Goal: Task Accomplishment & Management: Use online tool/utility

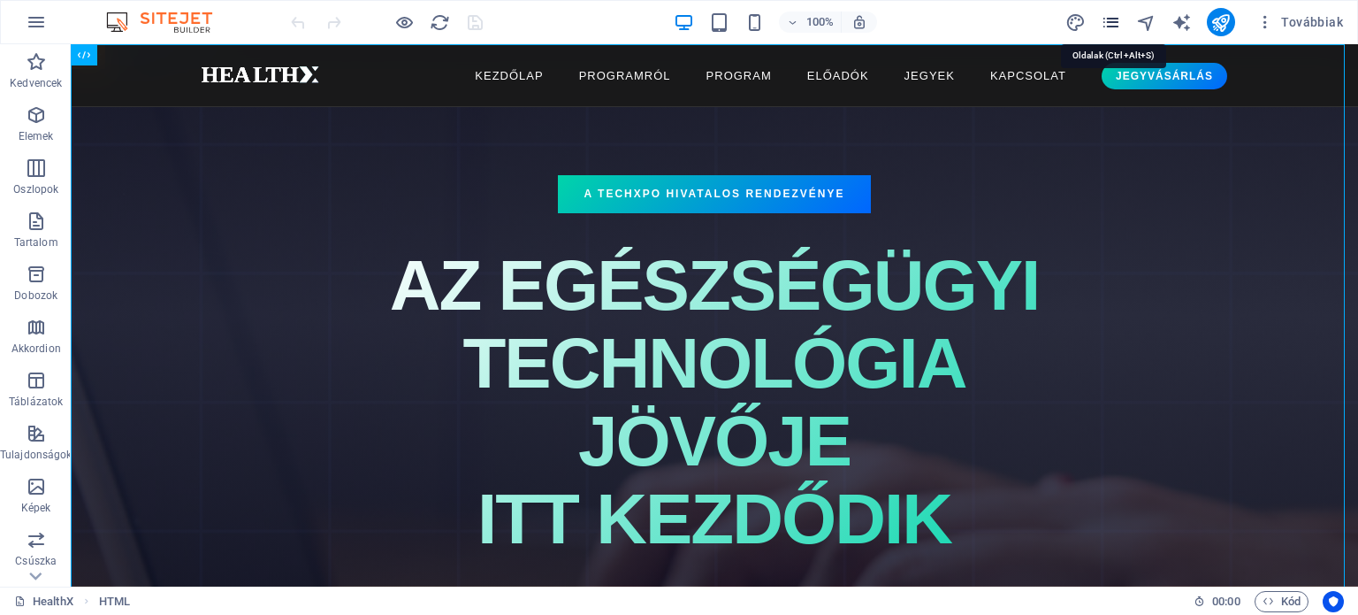
click at [1110, 22] on icon "pages" at bounding box center [1111, 22] width 20 height 20
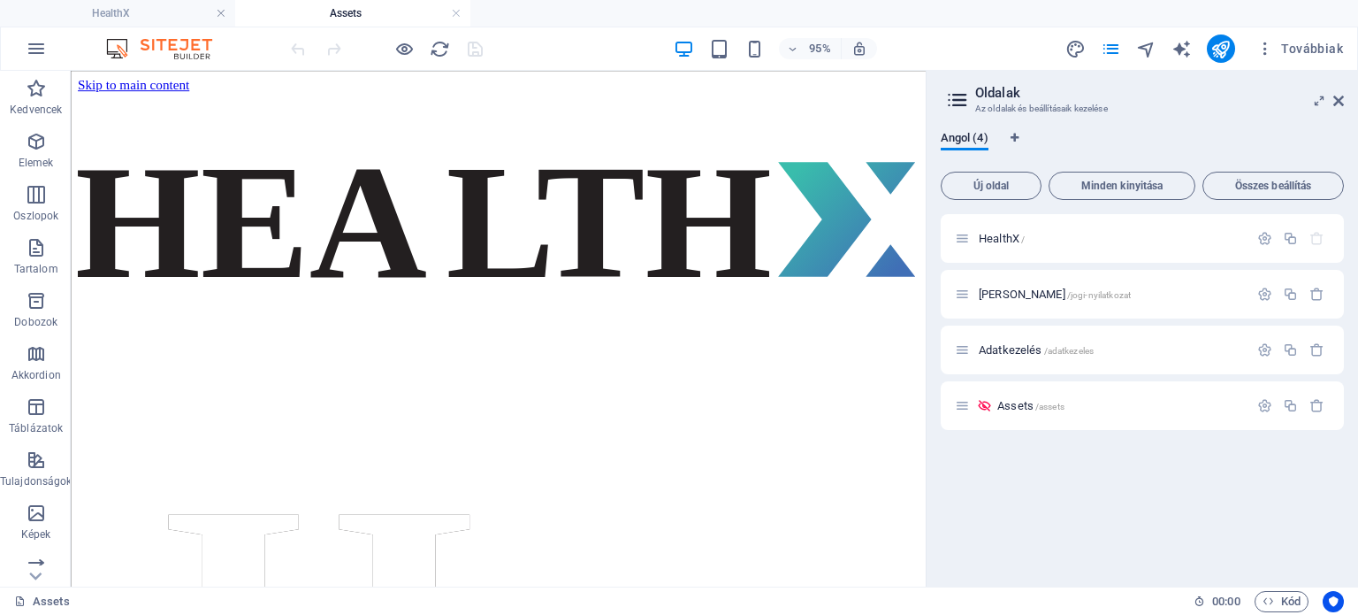
click at [929, 120] on div at bounding box center [929, 329] width 4 height 516
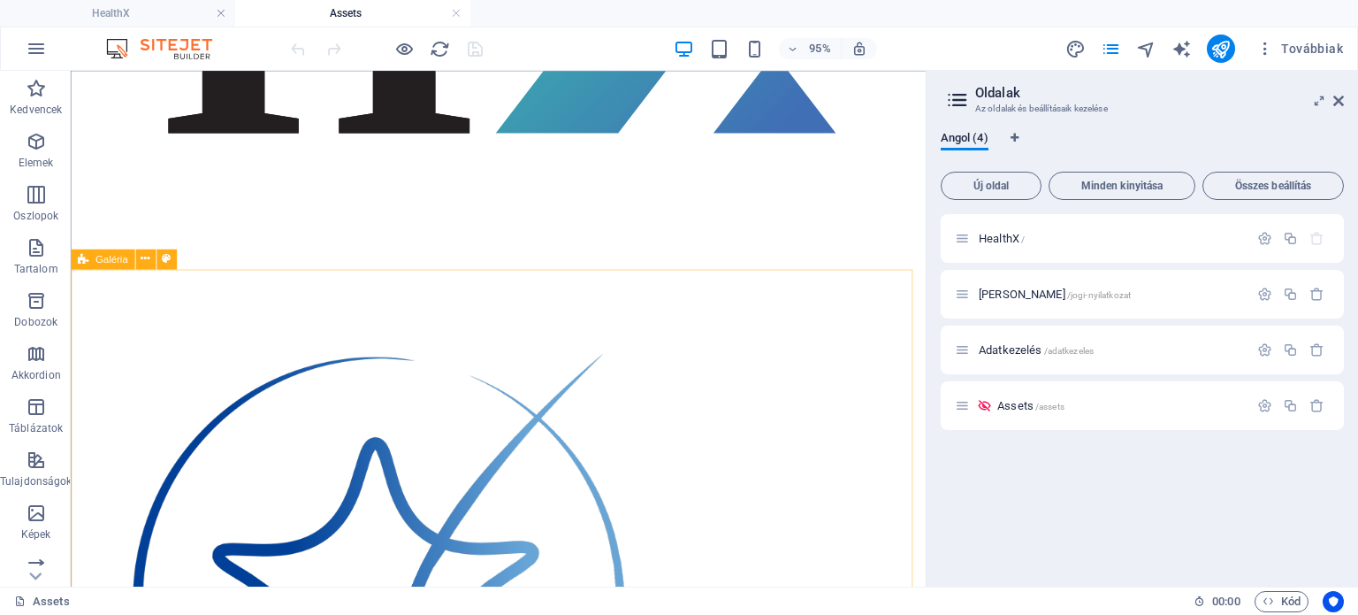
scroll to position [2344, 0]
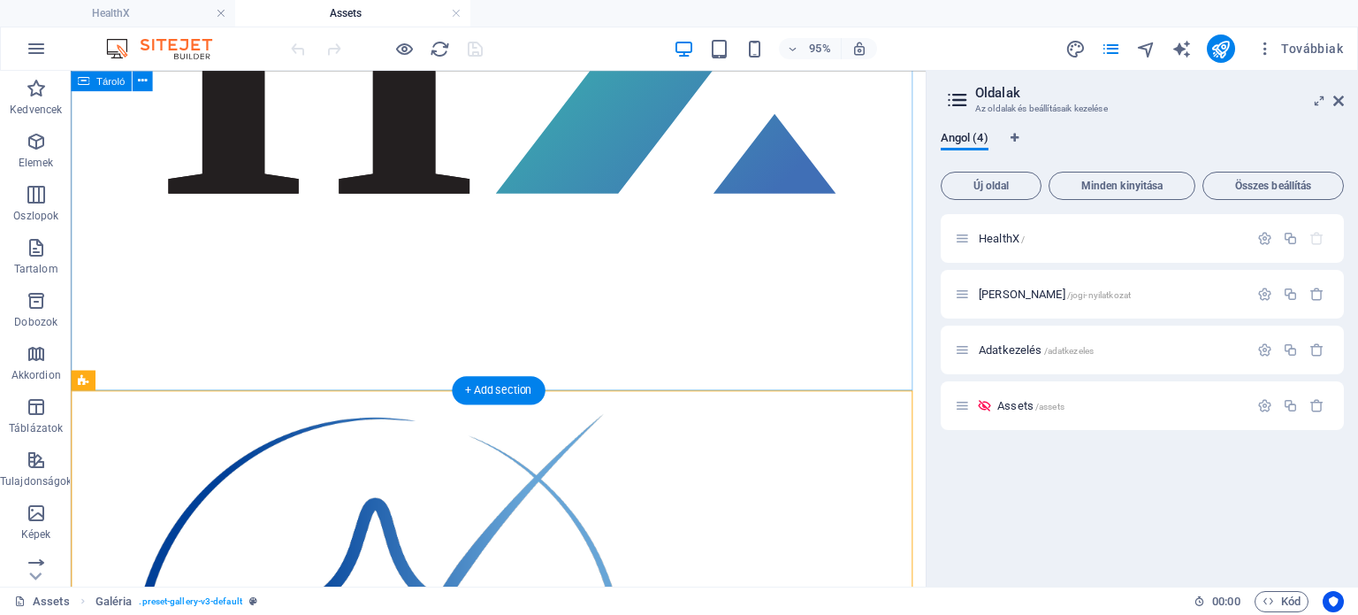
drag, startPoint x: 149, startPoint y: 329, endPoint x: 98, endPoint y: 379, distance: 71.3
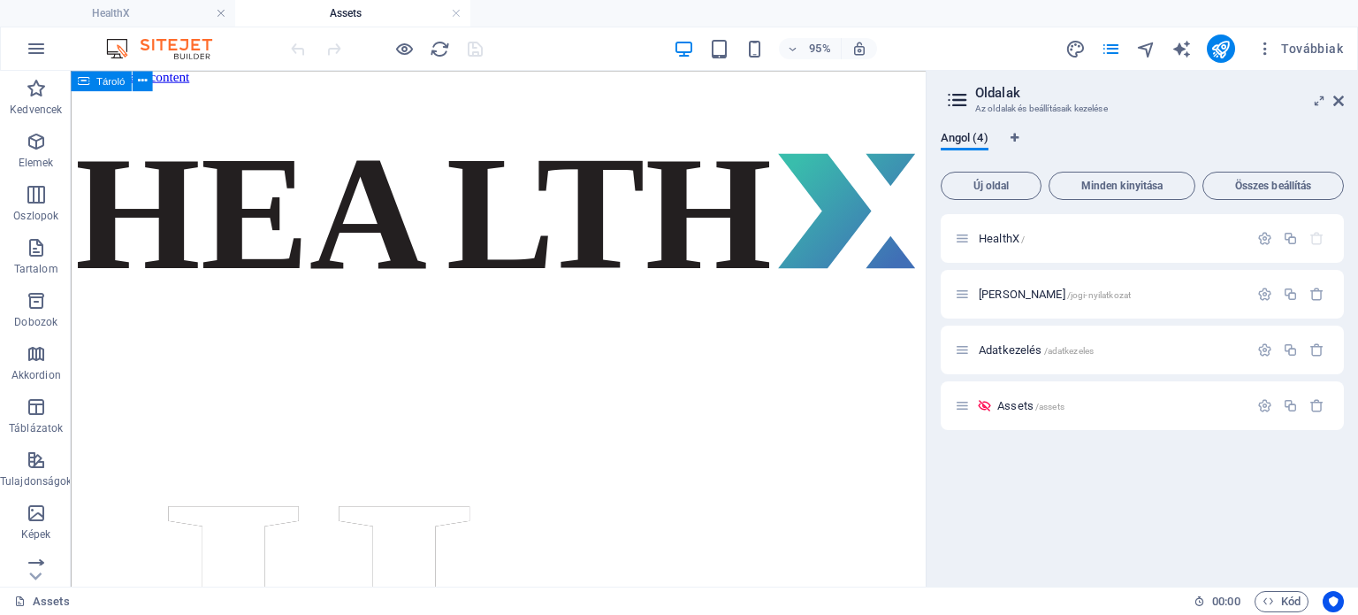
scroll to position [0, 0]
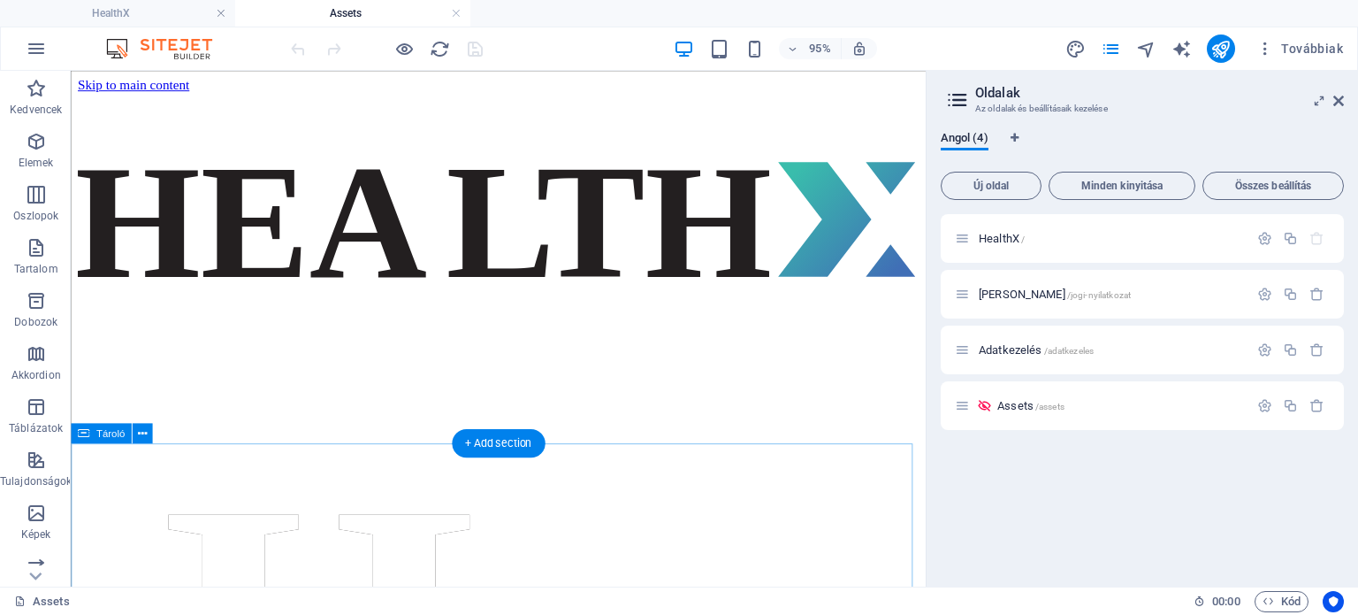
drag, startPoint x: 153, startPoint y: 455, endPoint x: 115, endPoint y: 470, distance: 40.9
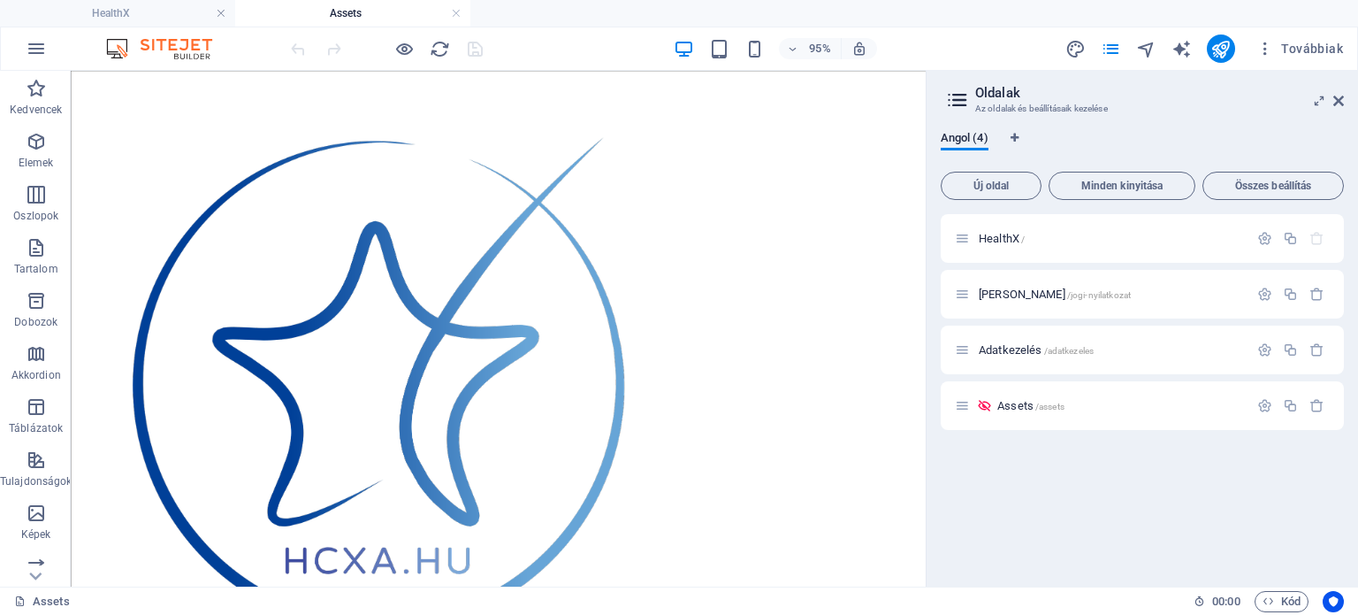
scroll to position [2641, 0]
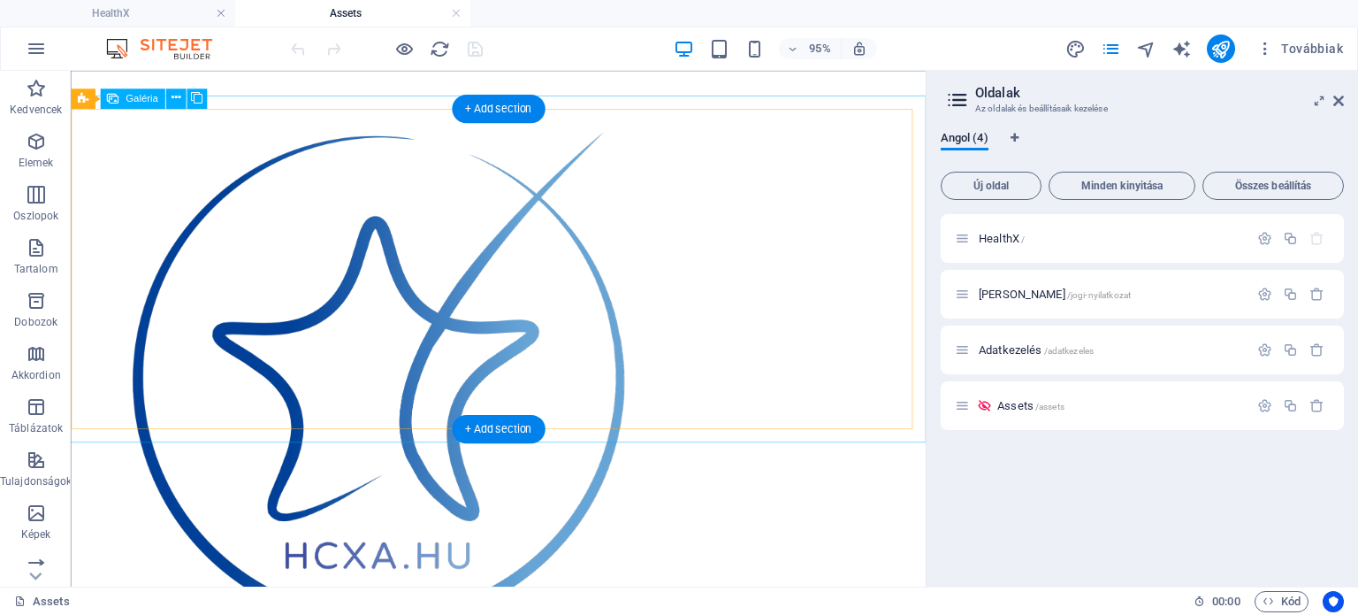
select select "4"
select select "px"
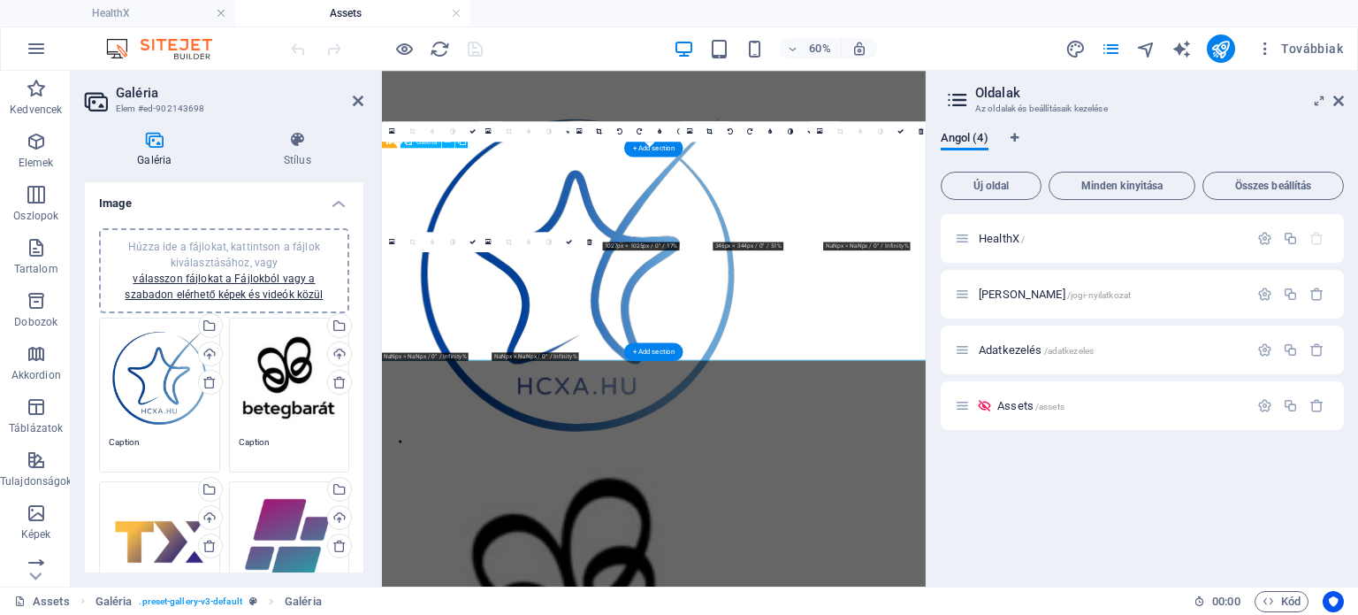
scroll to position [2552, 0]
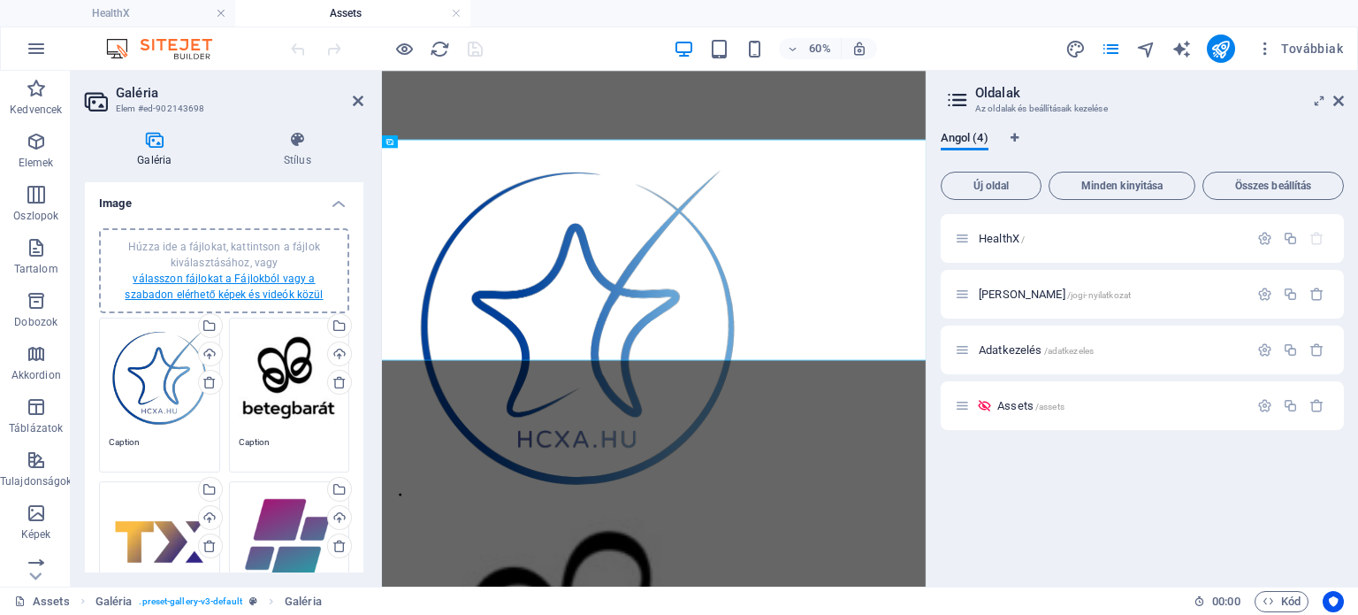
click at [202, 283] on link "válasszon fájlokat a Fájlokból vagy a szabadon elérhető képek és videók közül" at bounding box center [224, 286] width 198 height 28
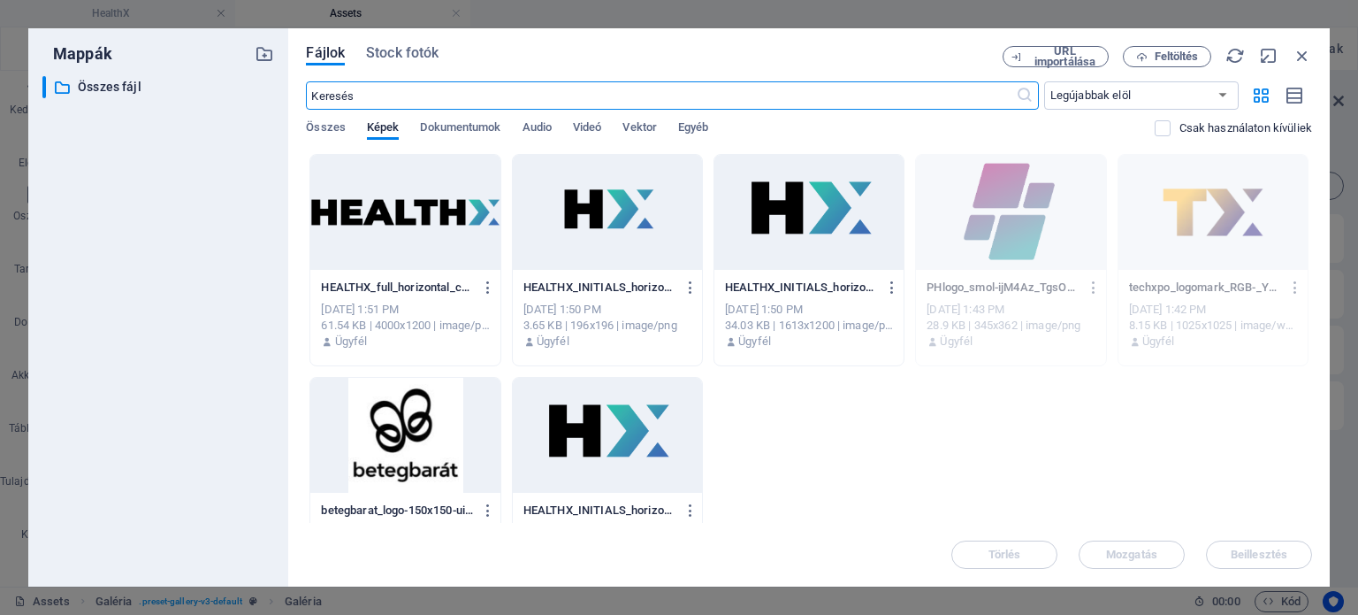
scroll to position [0, 0]
click at [1170, 54] on span "Feltöltés" at bounding box center [1177, 56] width 44 height 11
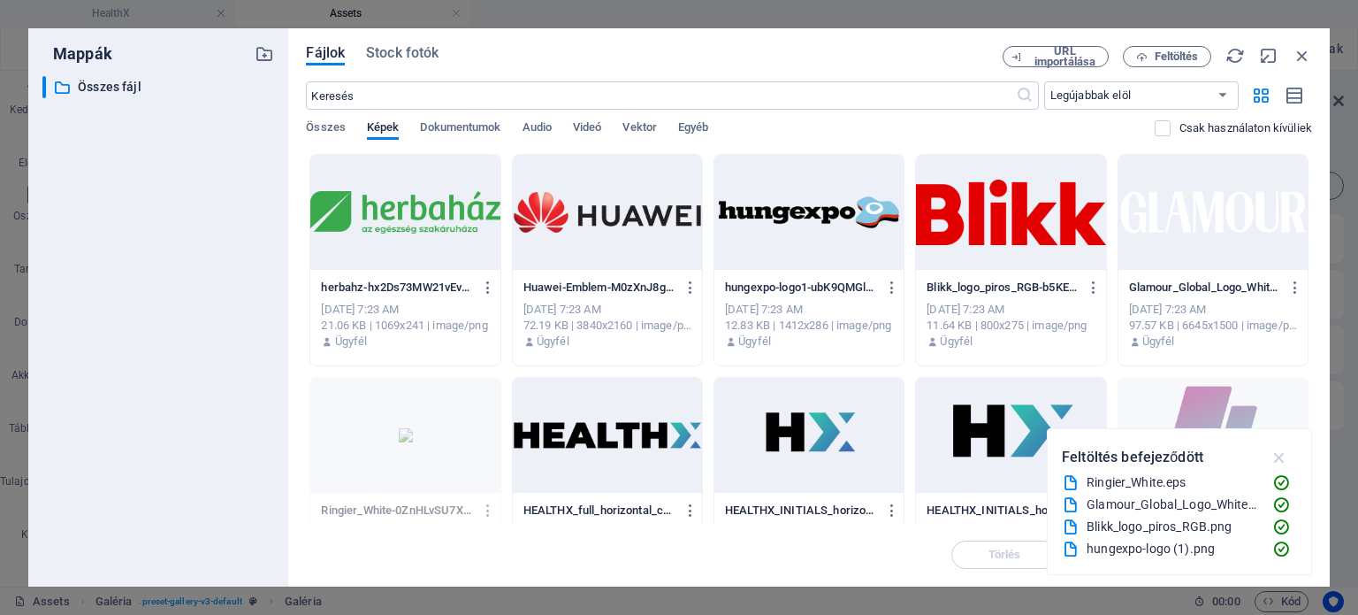
click at [1280, 452] on icon "button" at bounding box center [1280, 456] width 20 height 19
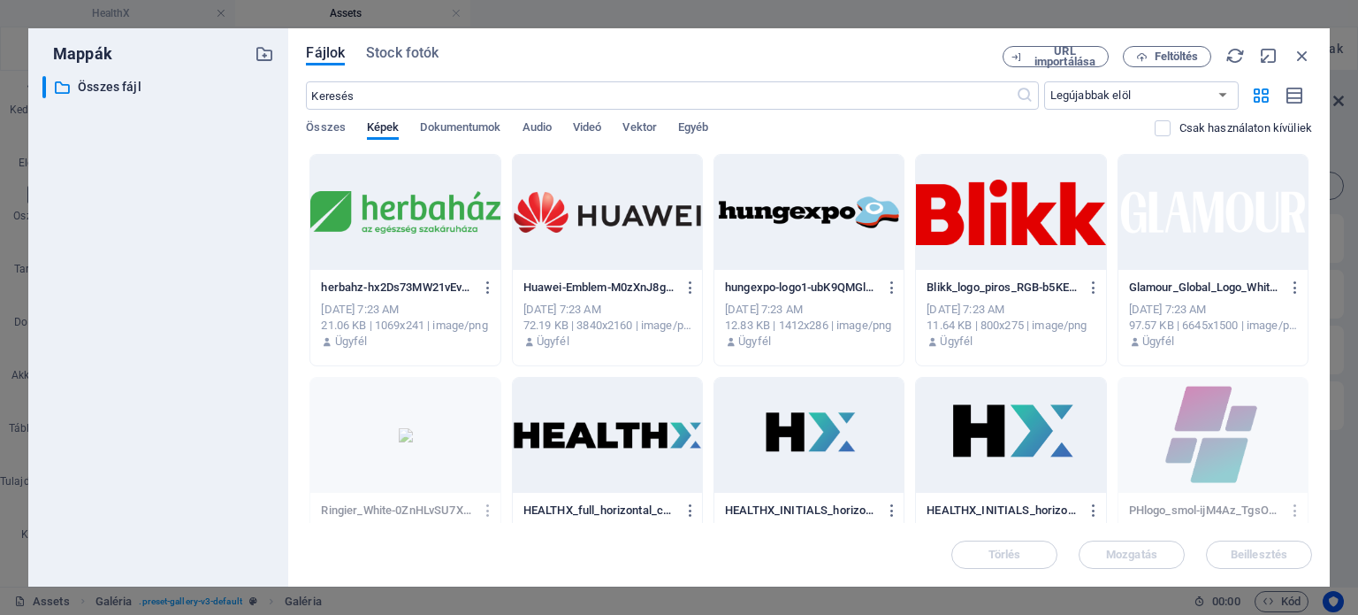
click at [1209, 215] on div at bounding box center [1213, 212] width 189 height 115
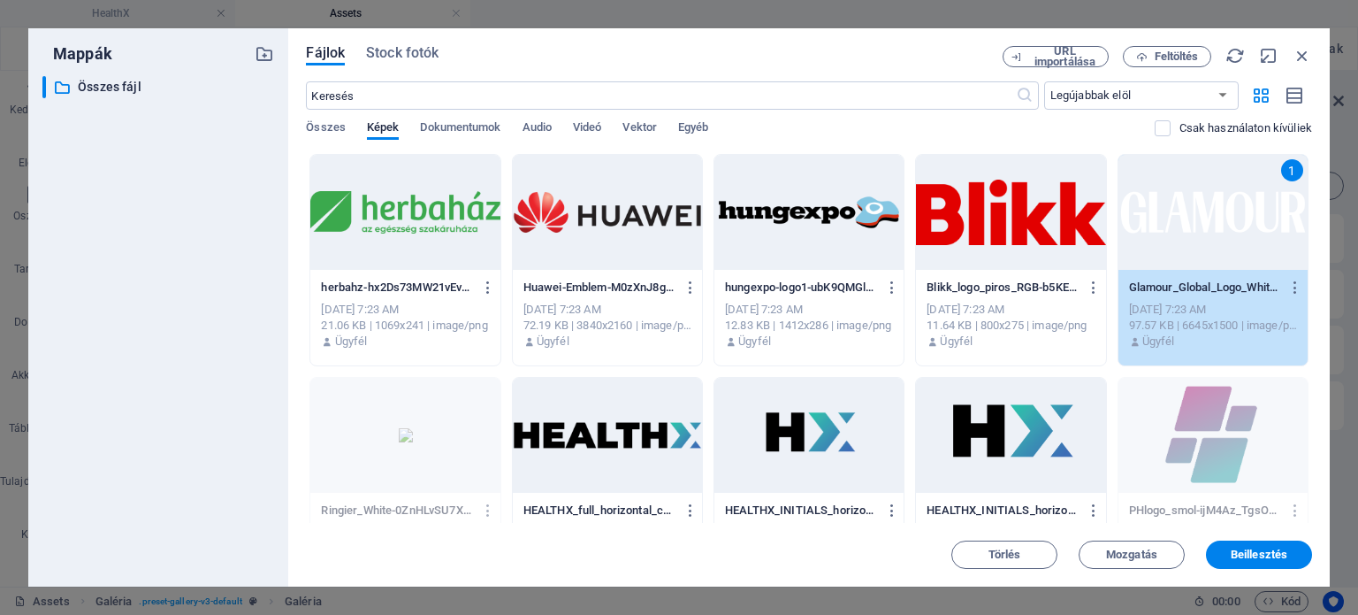
click at [975, 267] on div at bounding box center [1010, 212] width 189 height 115
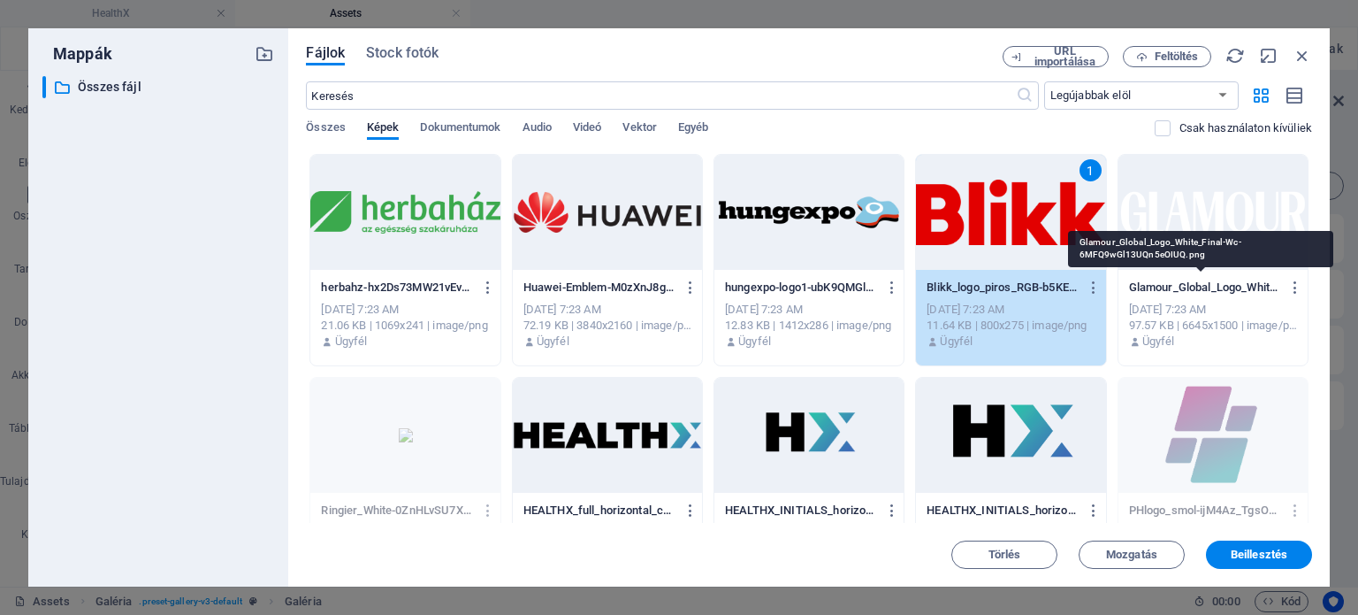
click at [1220, 288] on p "Glamour_Global_Logo_White_Final-Wc-6MFQ9wGl13UQn5eOIUQ.png" at bounding box center [1205, 287] width 152 height 16
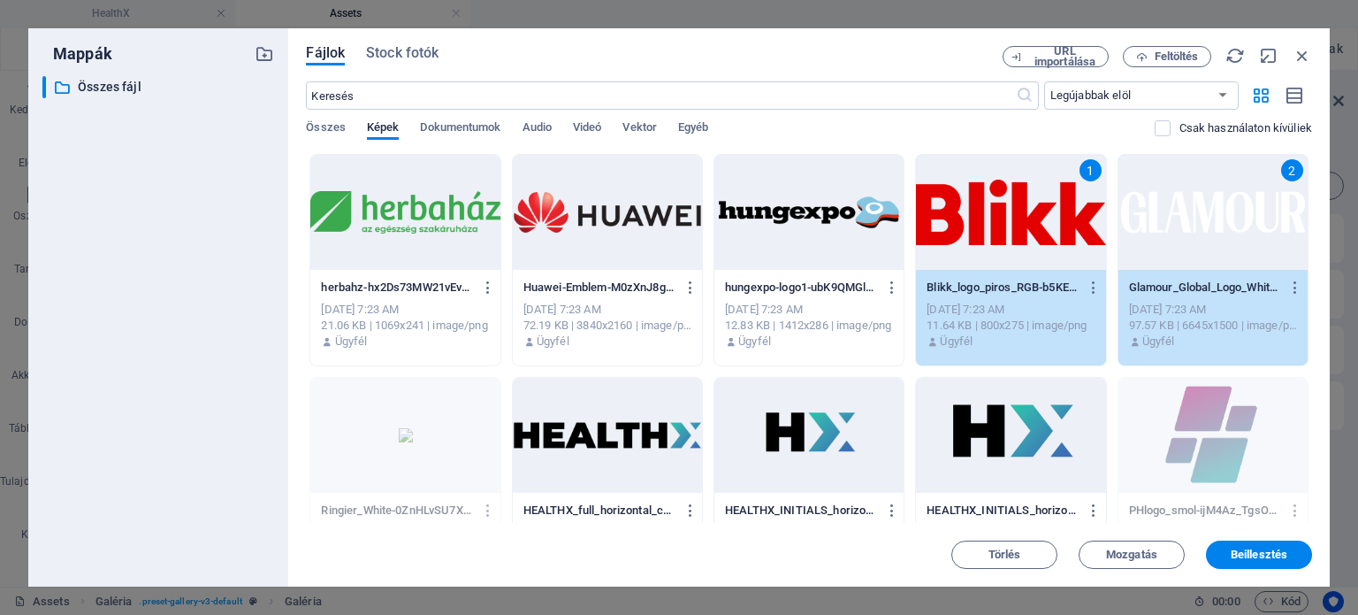
click at [813, 254] on div at bounding box center [809, 212] width 189 height 115
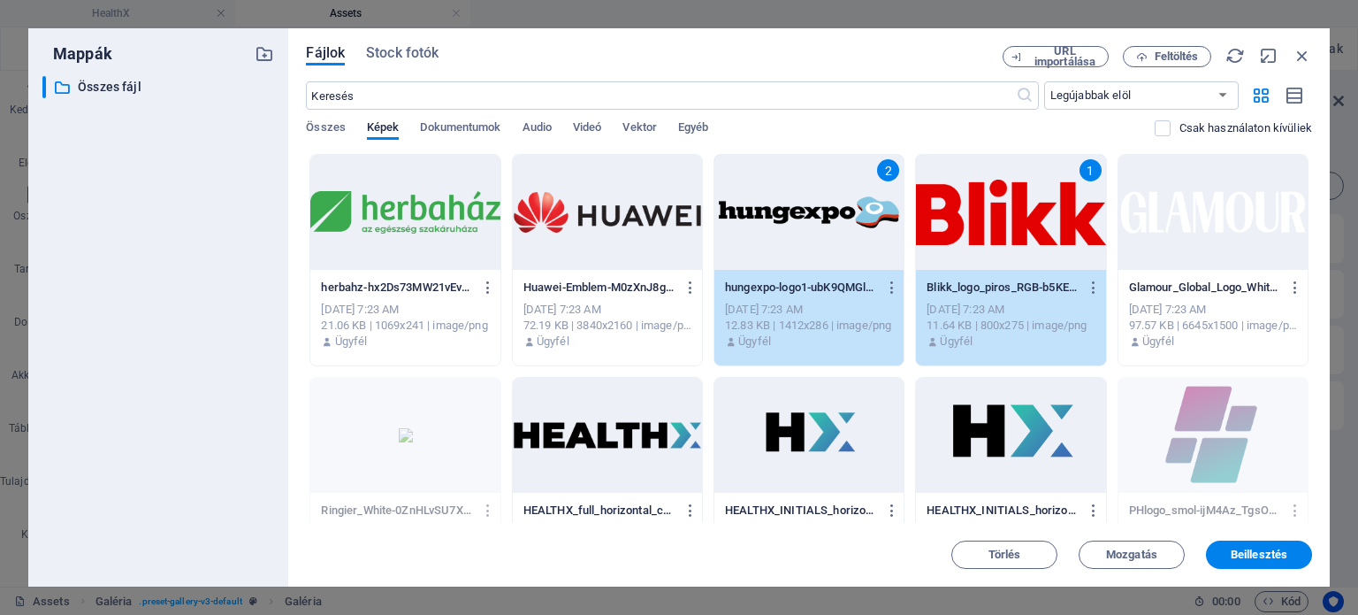
click at [680, 253] on div at bounding box center [607, 212] width 189 height 115
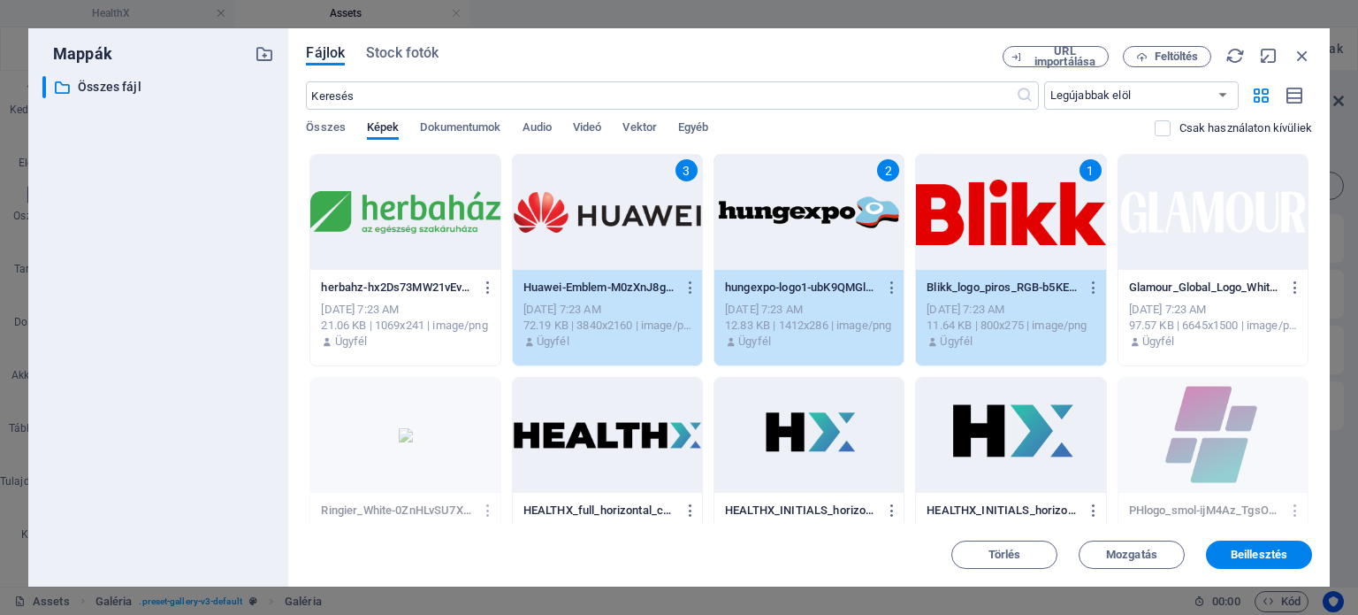
click at [340, 239] on div at bounding box center [404, 212] width 189 height 115
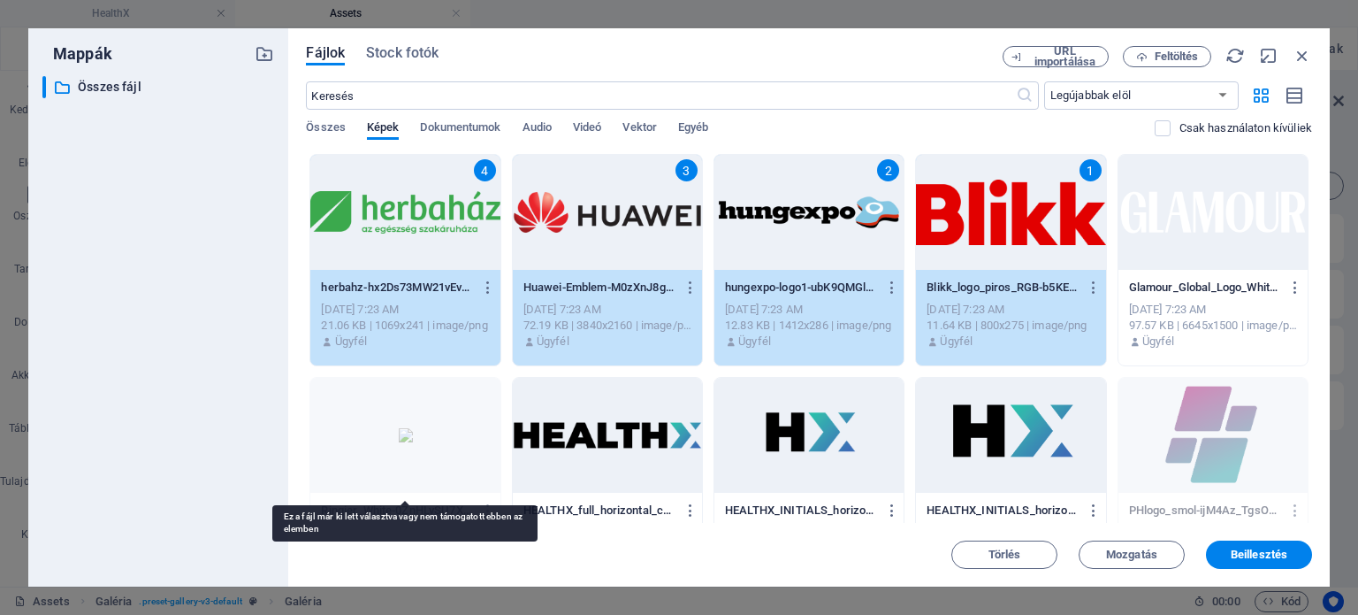
click at [376, 447] on div at bounding box center [404, 435] width 189 height 115
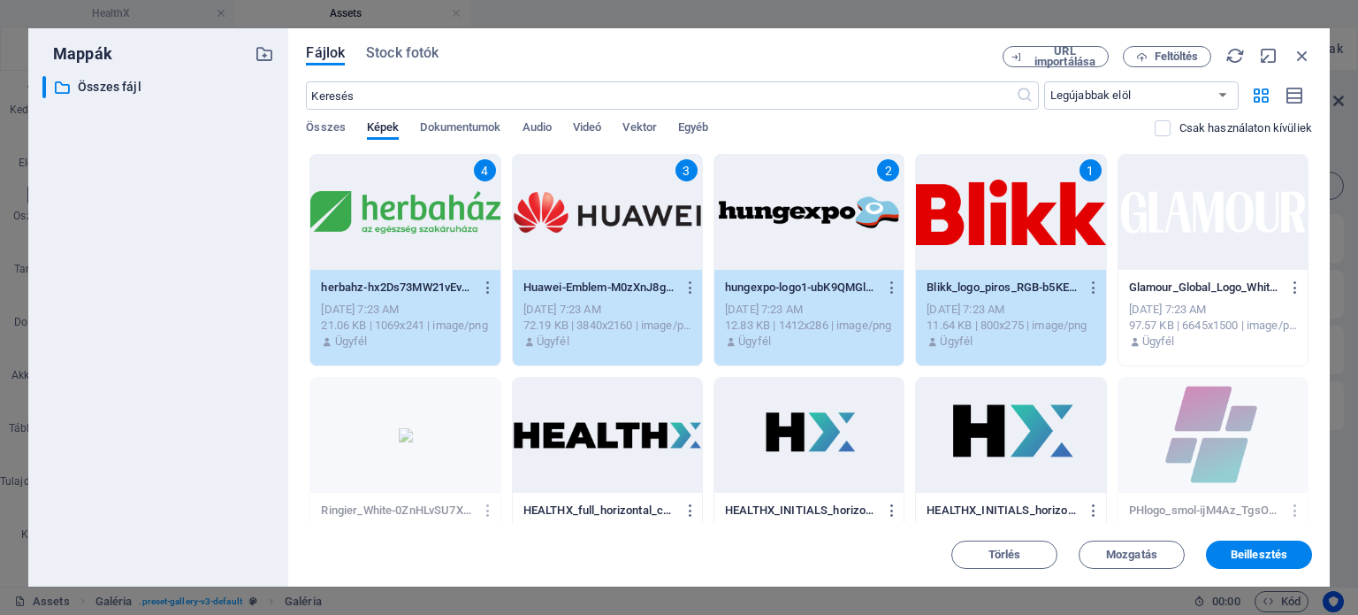
click at [1242, 217] on div at bounding box center [1213, 212] width 189 height 115
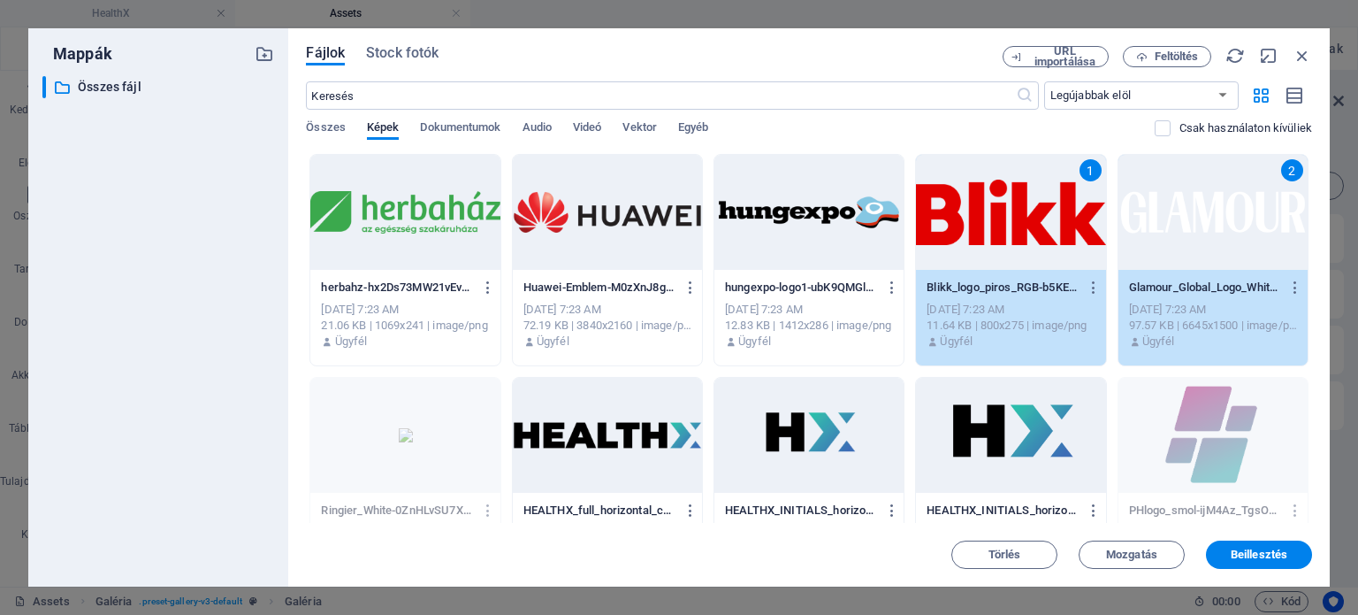
click at [815, 218] on div at bounding box center [809, 212] width 189 height 115
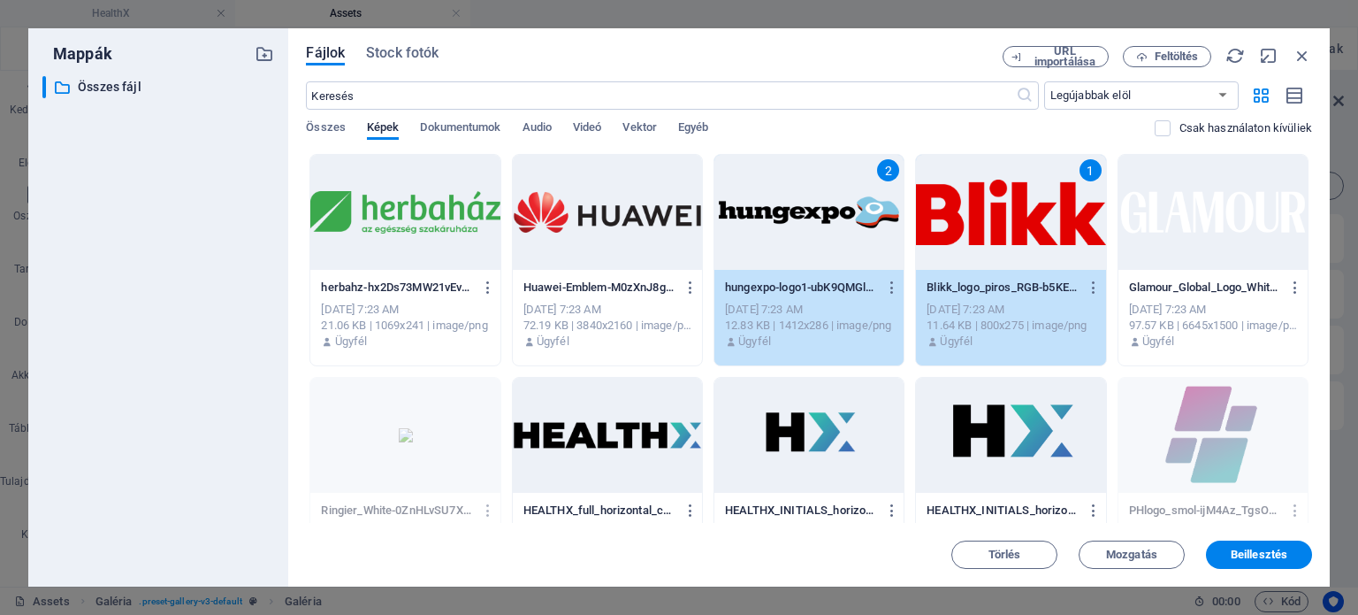
click at [590, 229] on div at bounding box center [607, 212] width 189 height 115
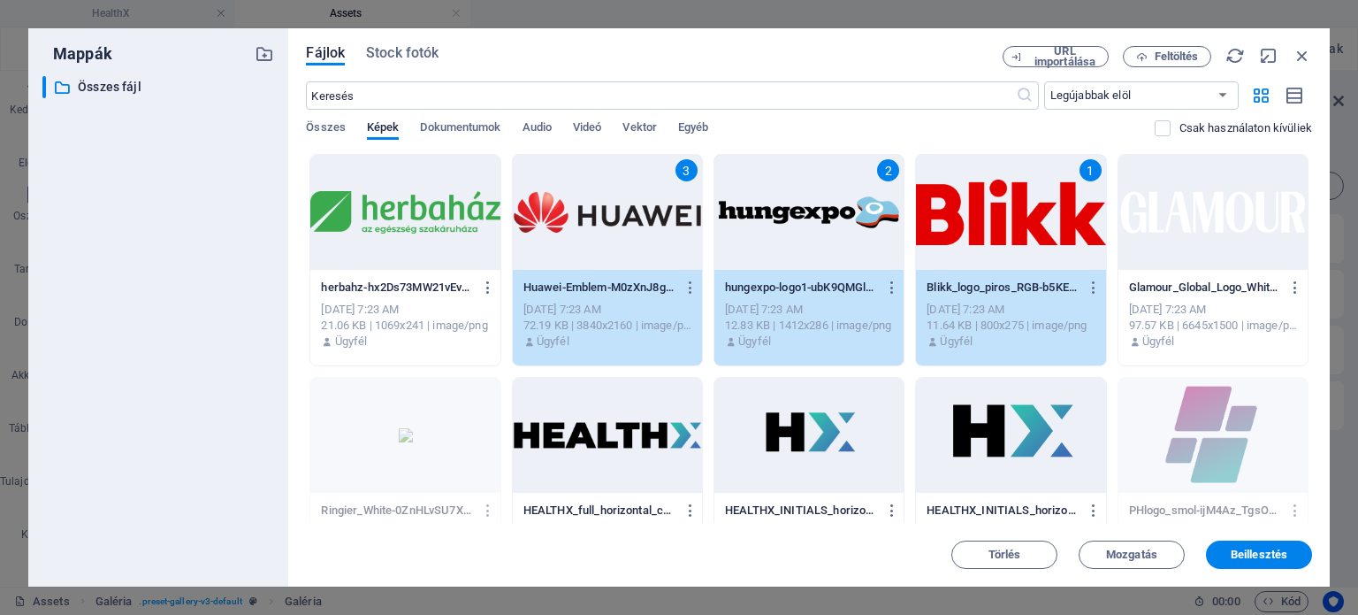
click at [342, 223] on div at bounding box center [404, 212] width 189 height 115
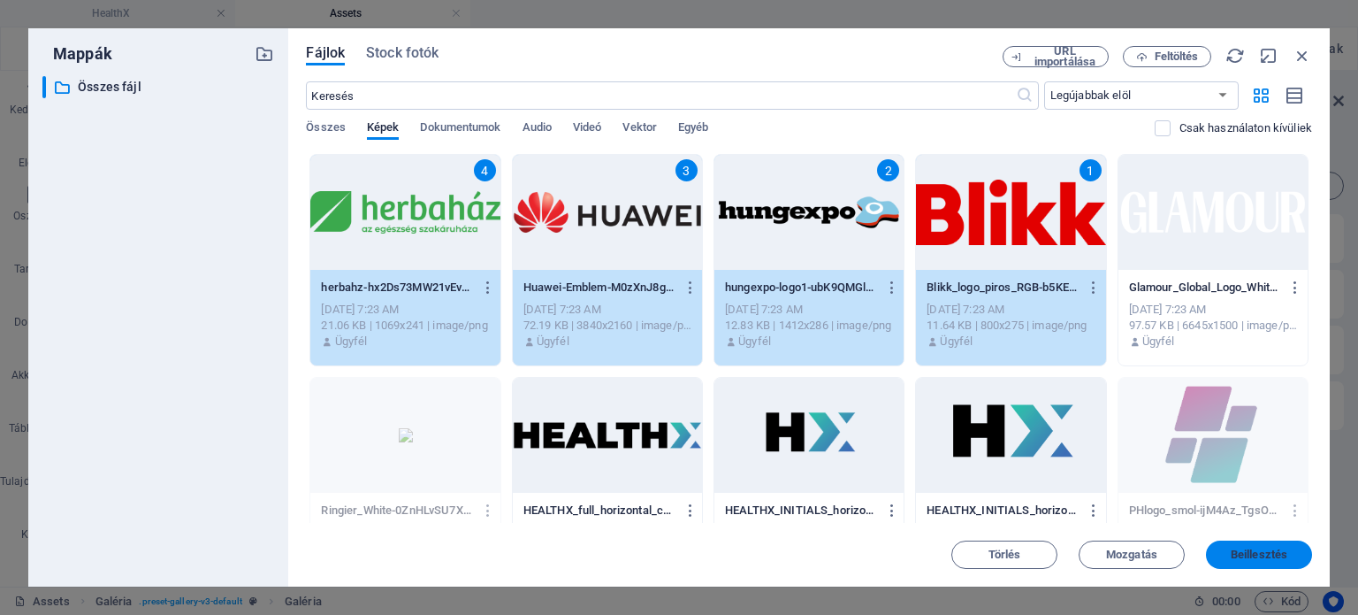
click at [1242, 555] on span "Beillesztés" at bounding box center [1259, 554] width 57 height 11
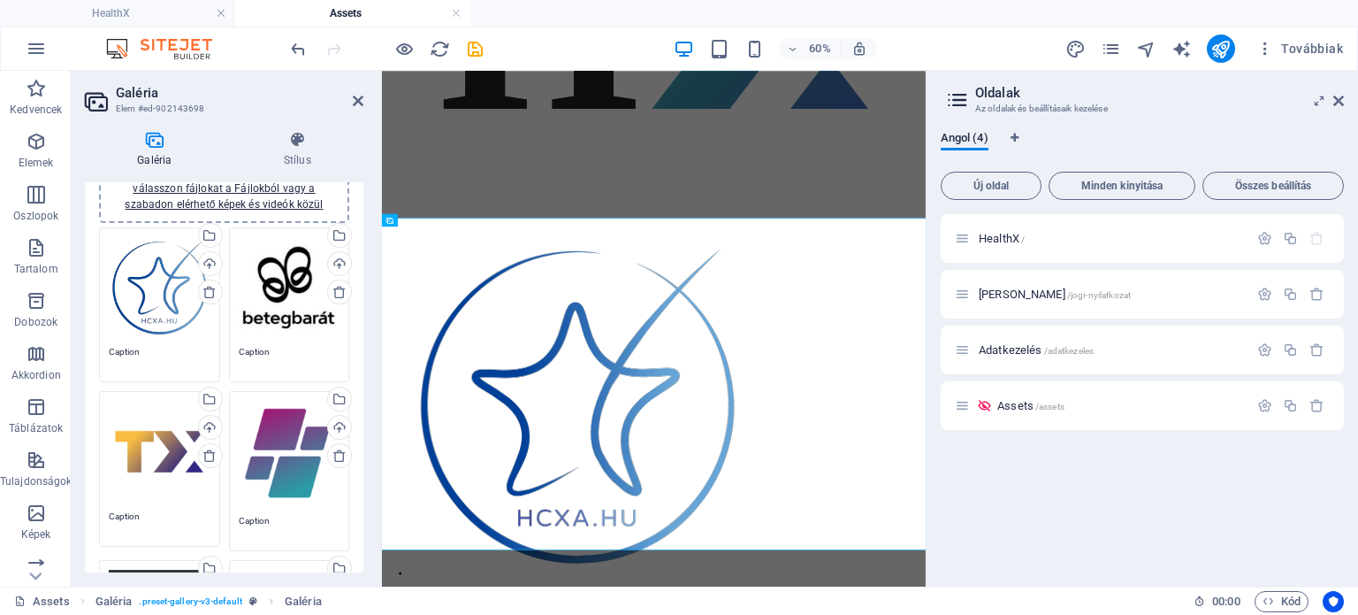
scroll to position [42, 0]
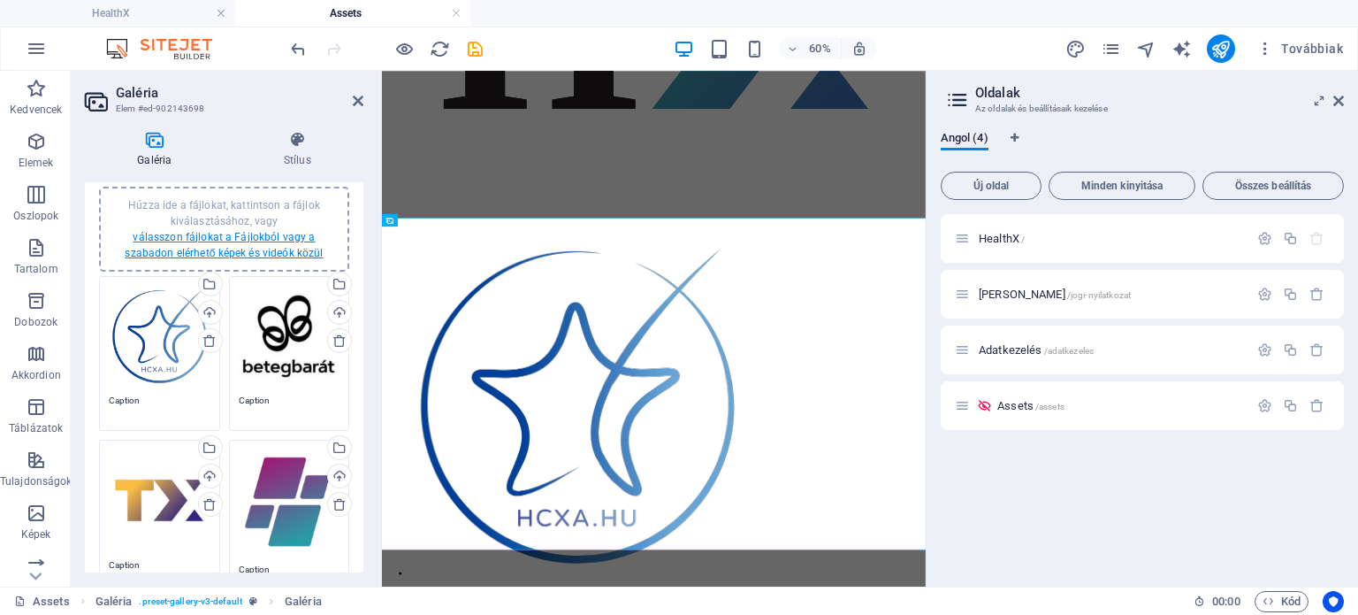
click at [217, 250] on link "válasszon fájlokat a Fájlokból vagy a szabadon elérhető képek és videók közül" at bounding box center [224, 245] width 198 height 28
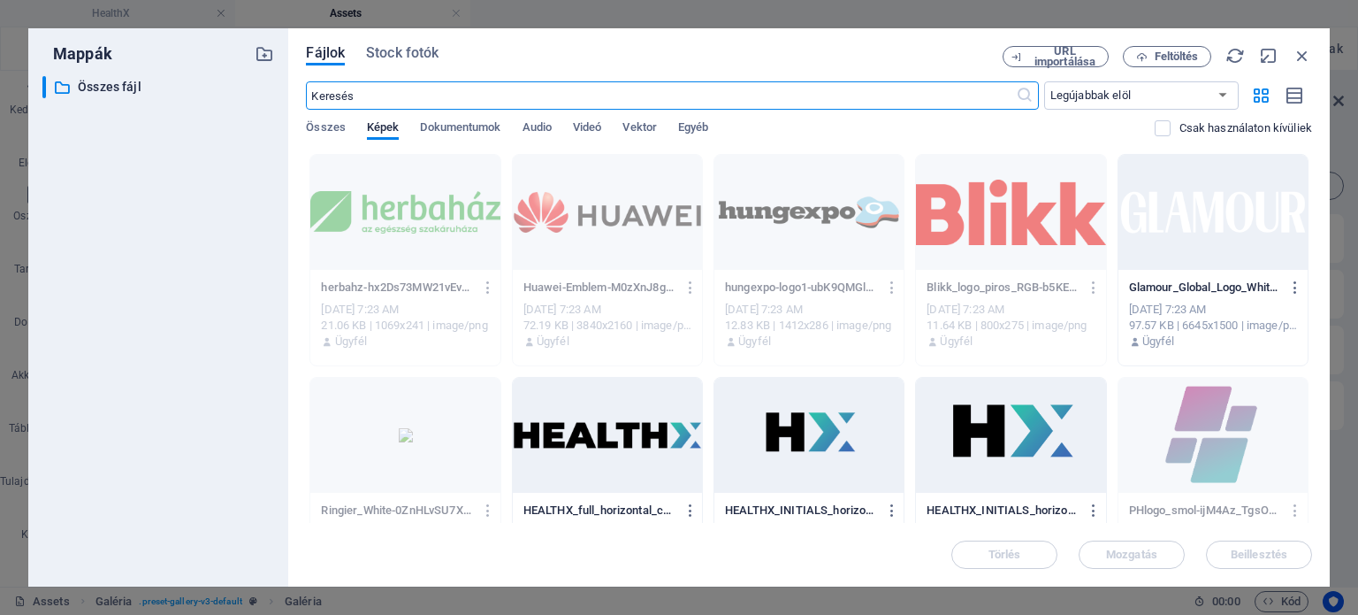
scroll to position [0, 0]
click at [644, 126] on span "Vektor" at bounding box center [640, 129] width 34 height 25
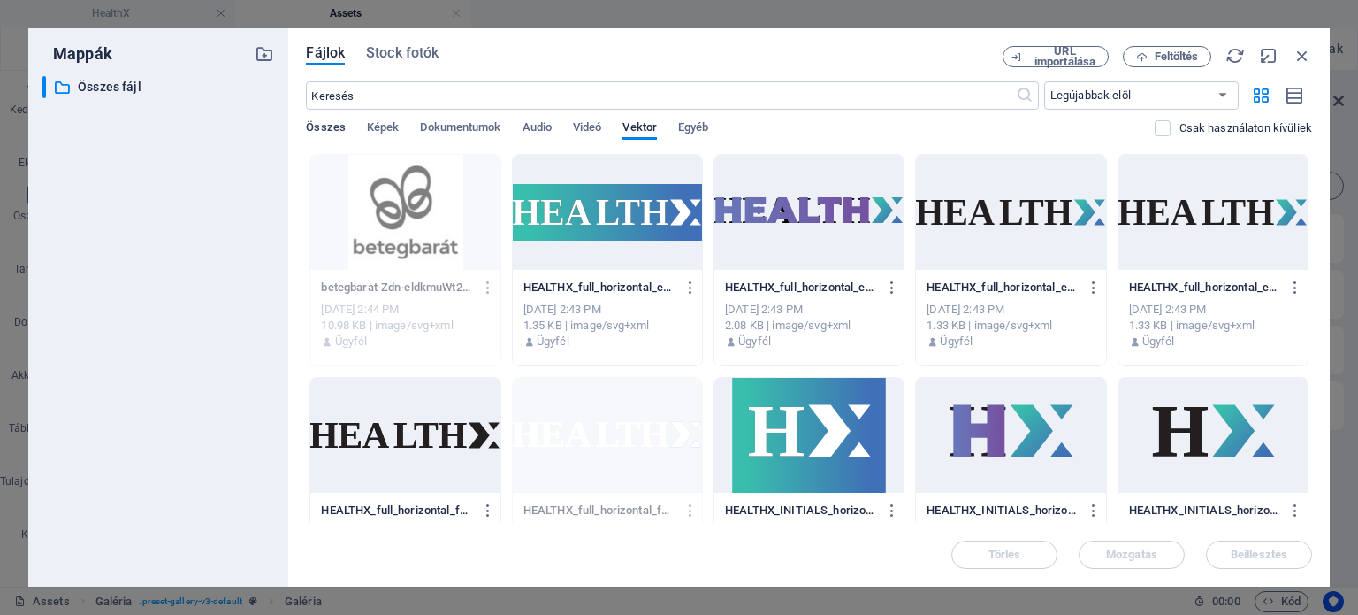
click at [314, 119] on span "Összes" at bounding box center [326, 129] width 40 height 25
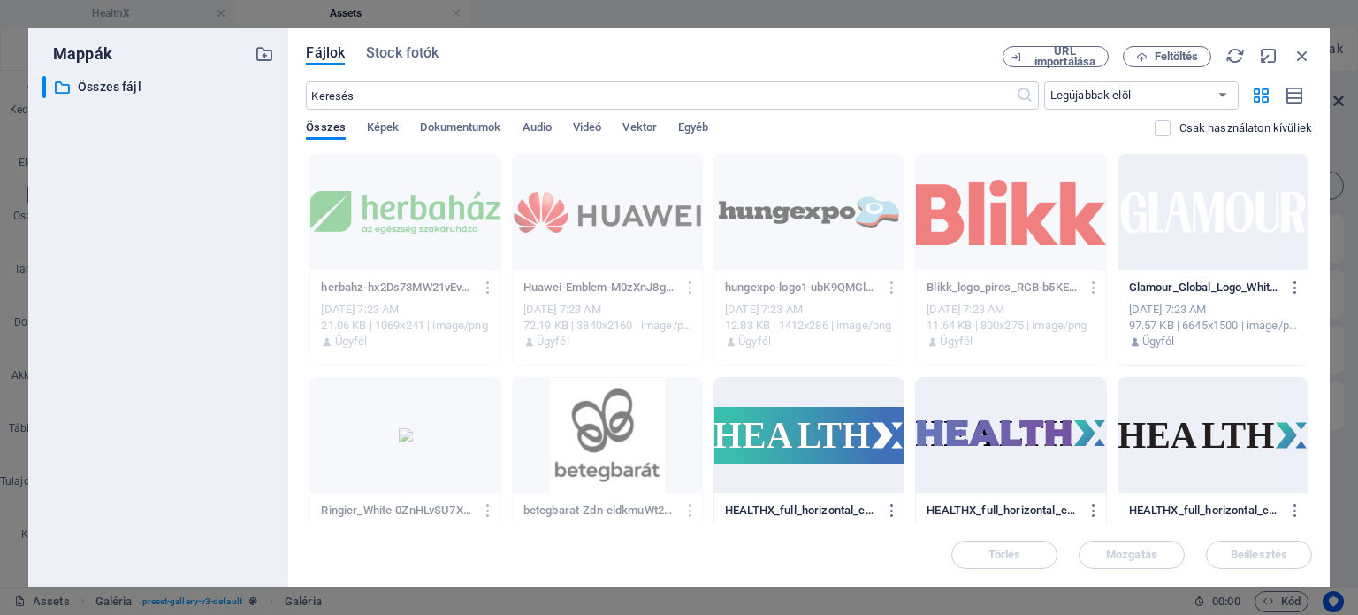
click at [1251, 210] on div at bounding box center [1213, 212] width 189 height 115
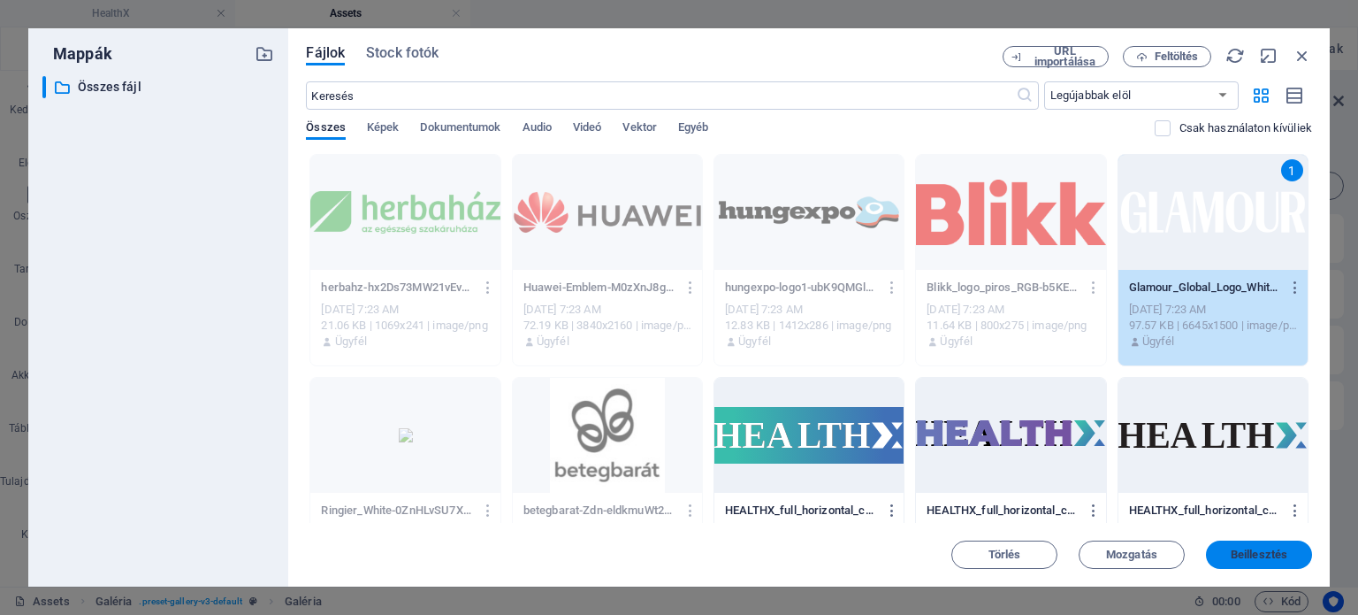
click at [1277, 554] on span "Beillesztés" at bounding box center [1259, 554] width 57 height 11
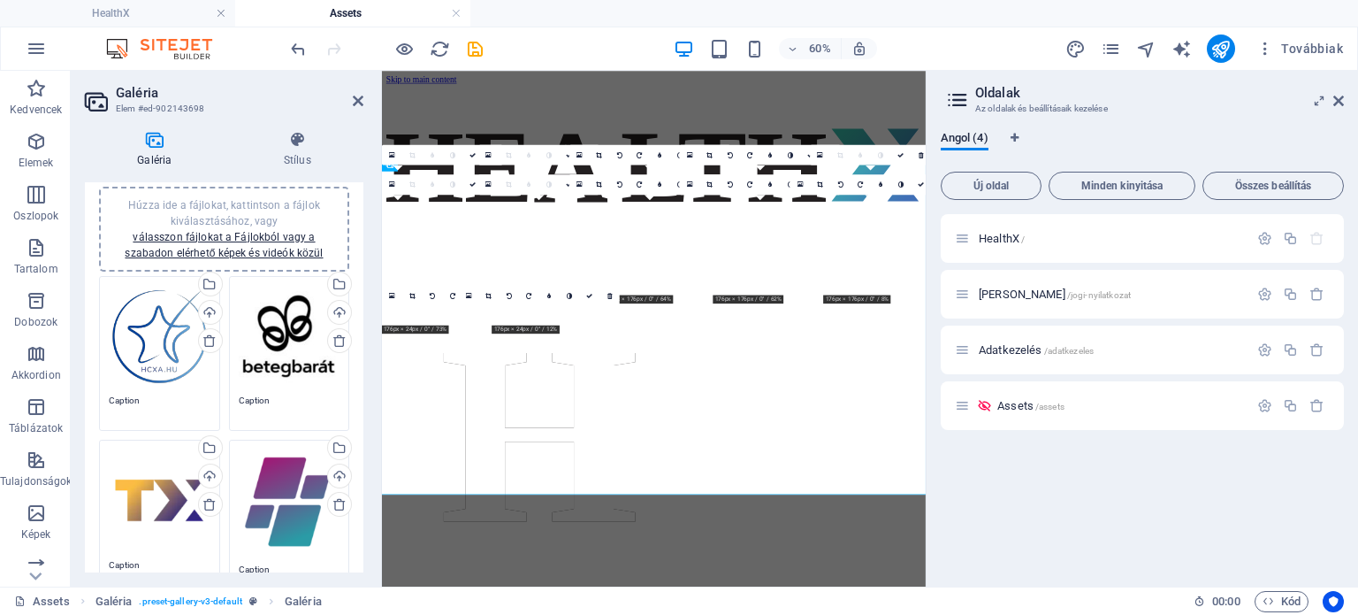
scroll to position [2512, 0]
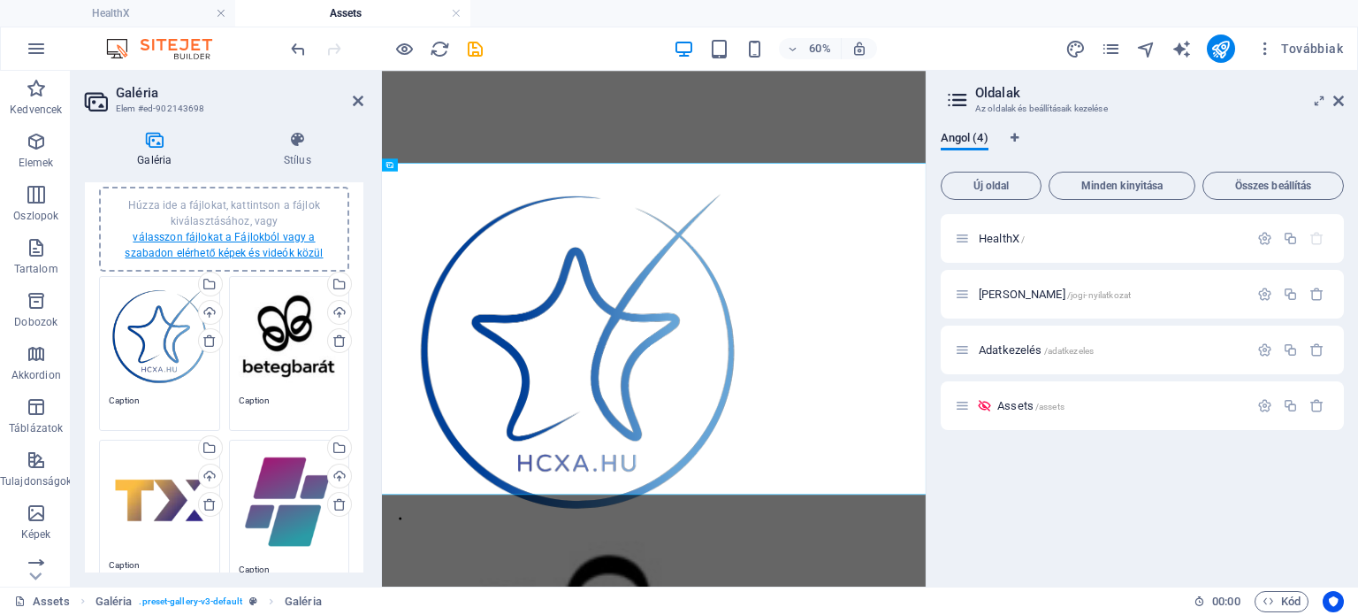
click at [207, 237] on link "válasszon fájlokat a Fájlokból vagy a szabadon elérhető képek és videók közül" at bounding box center [224, 245] width 198 height 28
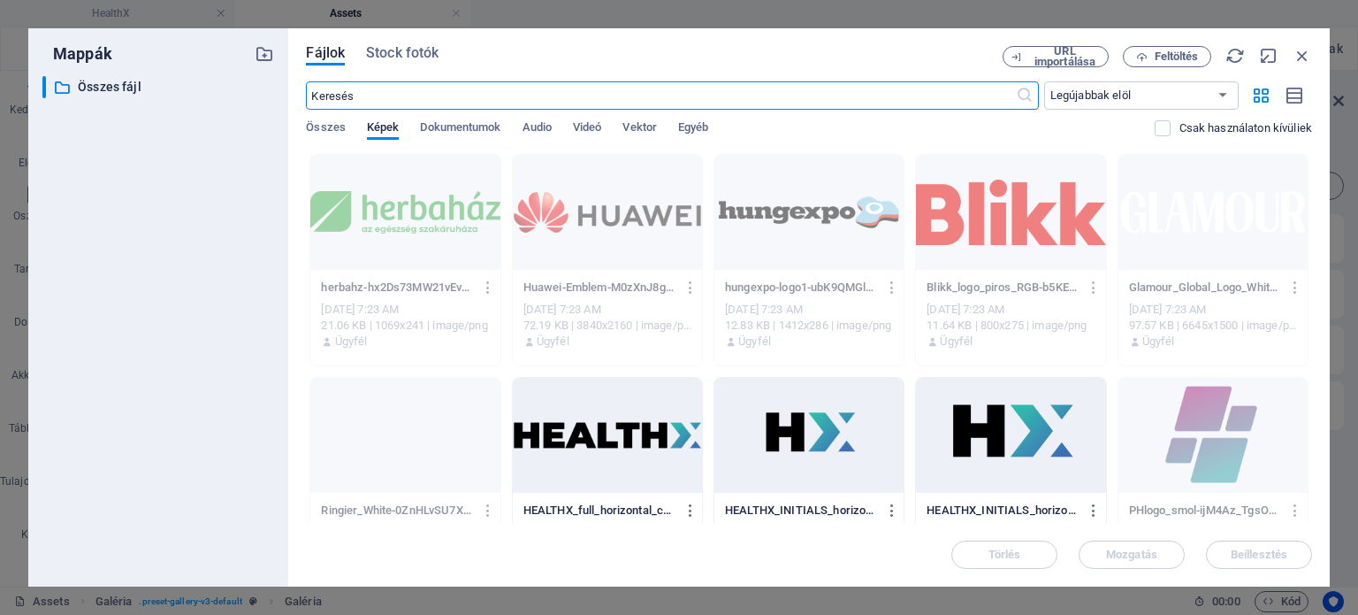
scroll to position [0, 0]
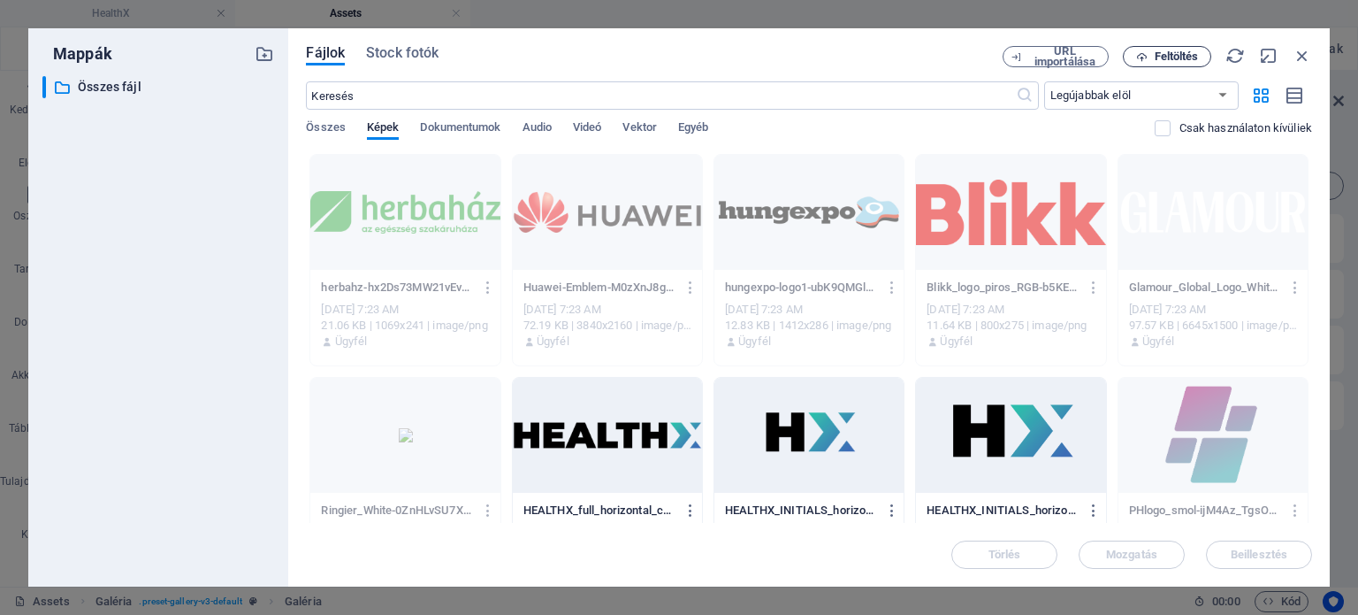
click at [1149, 52] on span "Feltöltés" at bounding box center [1167, 56] width 73 height 11
click at [729, 50] on div "Fájlok Stock fotók" at bounding box center [654, 55] width 697 height 19
click at [1273, 524] on icon "button" at bounding box center [1280, 523] width 20 height 19
click at [648, 126] on span "Vektor" at bounding box center [640, 129] width 34 height 25
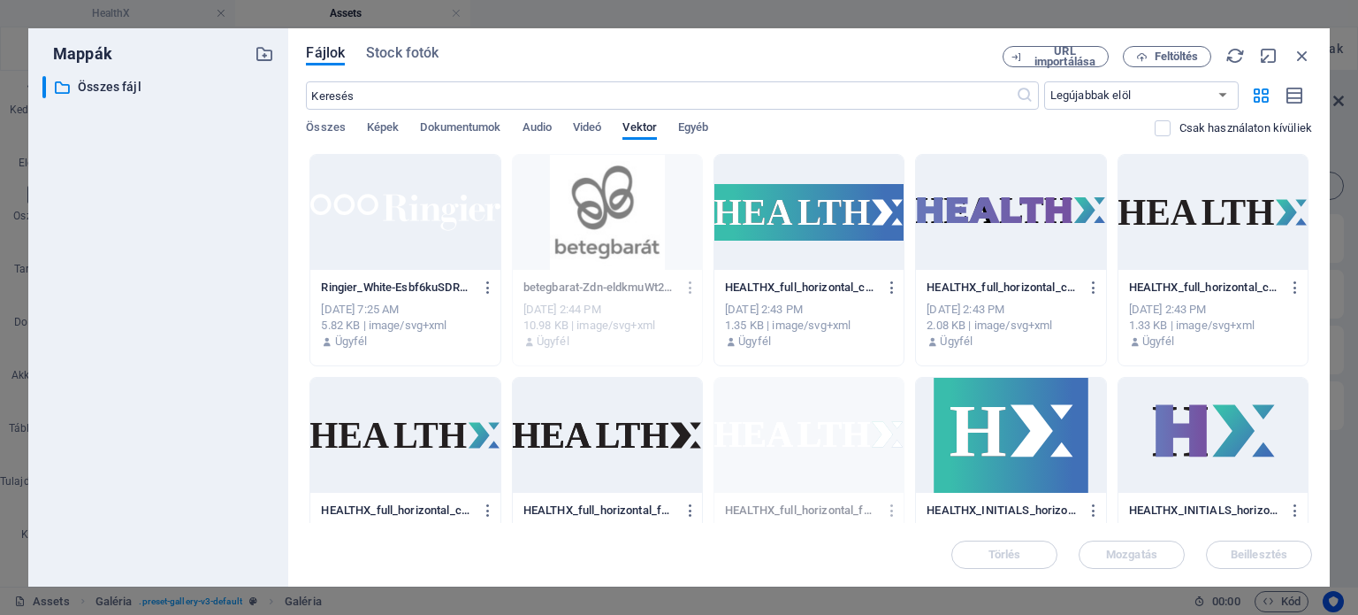
click at [384, 232] on div at bounding box center [404, 212] width 189 height 115
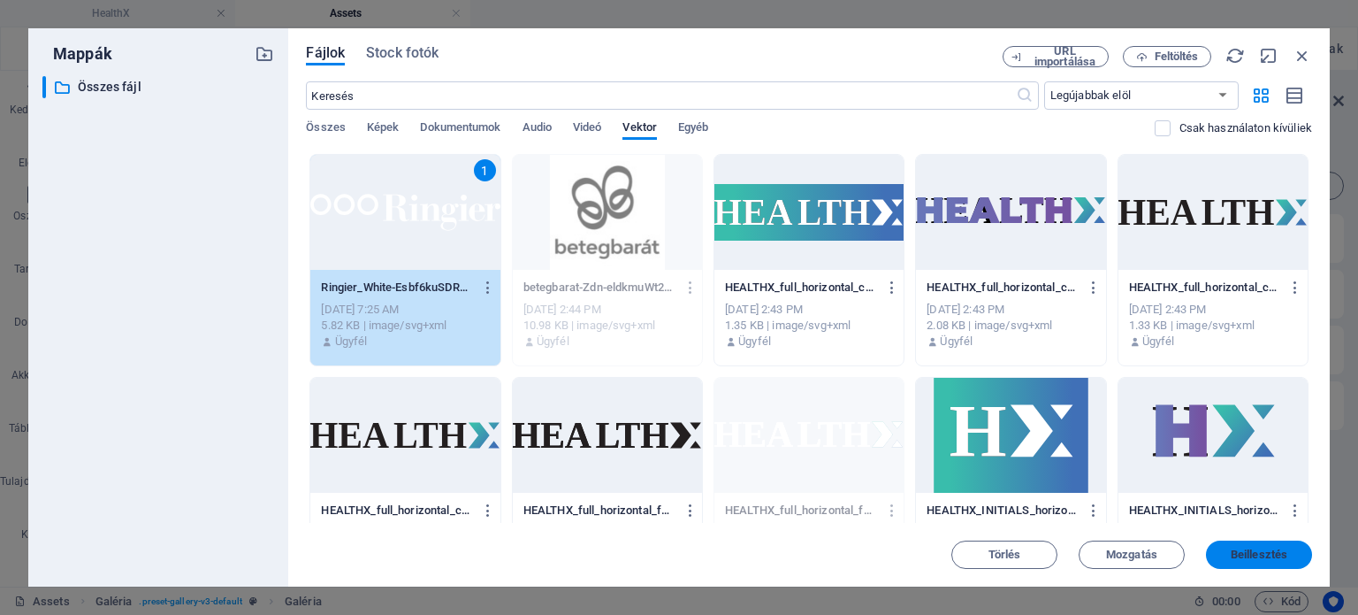
click at [1281, 555] on span "Beillesztés" at bounding box center [1259, 554] width 57 height 11
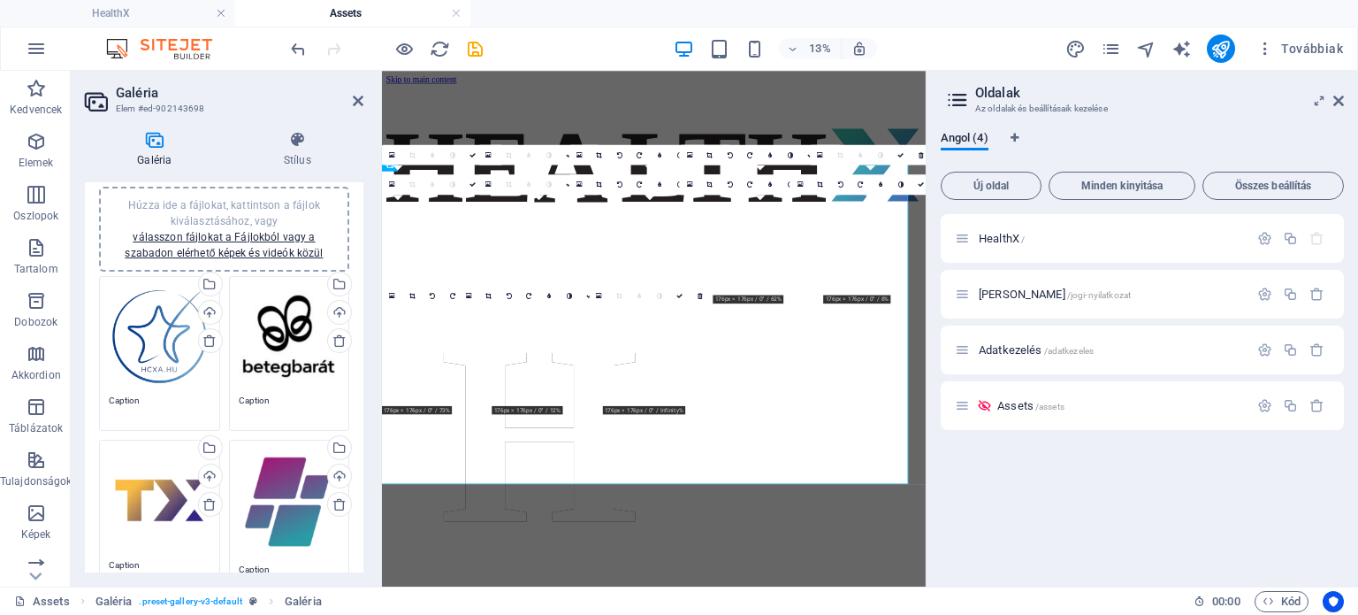
scroll to position [2512, 0]
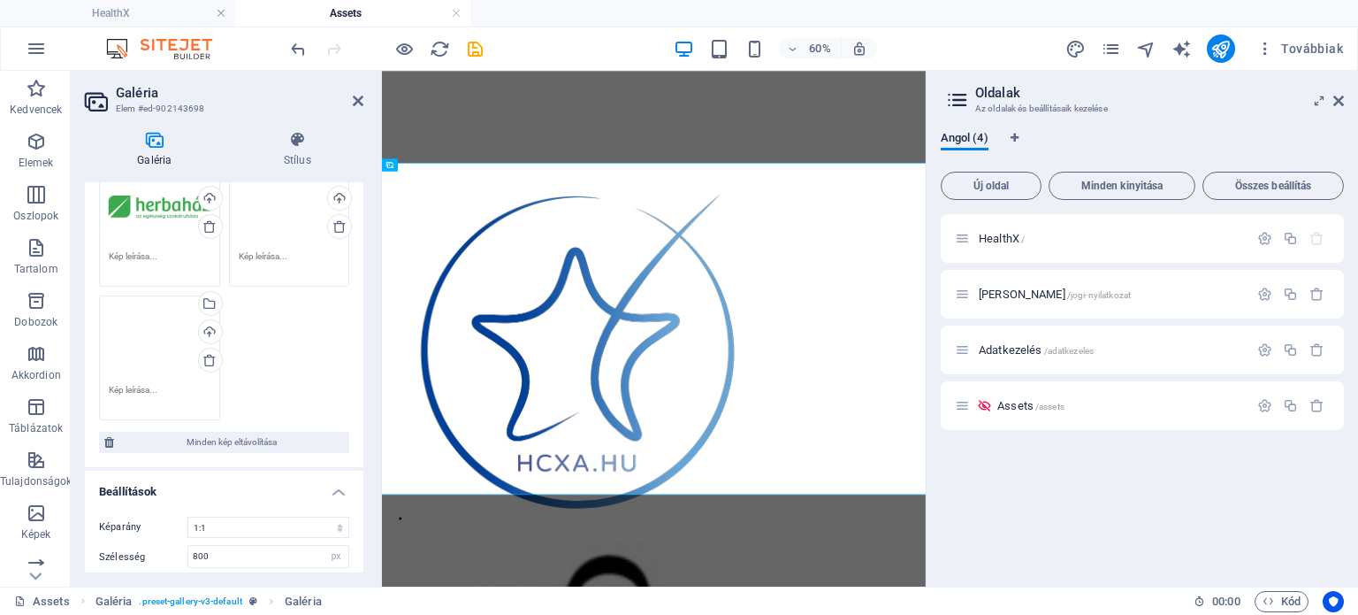
scroll to position [942, 0]
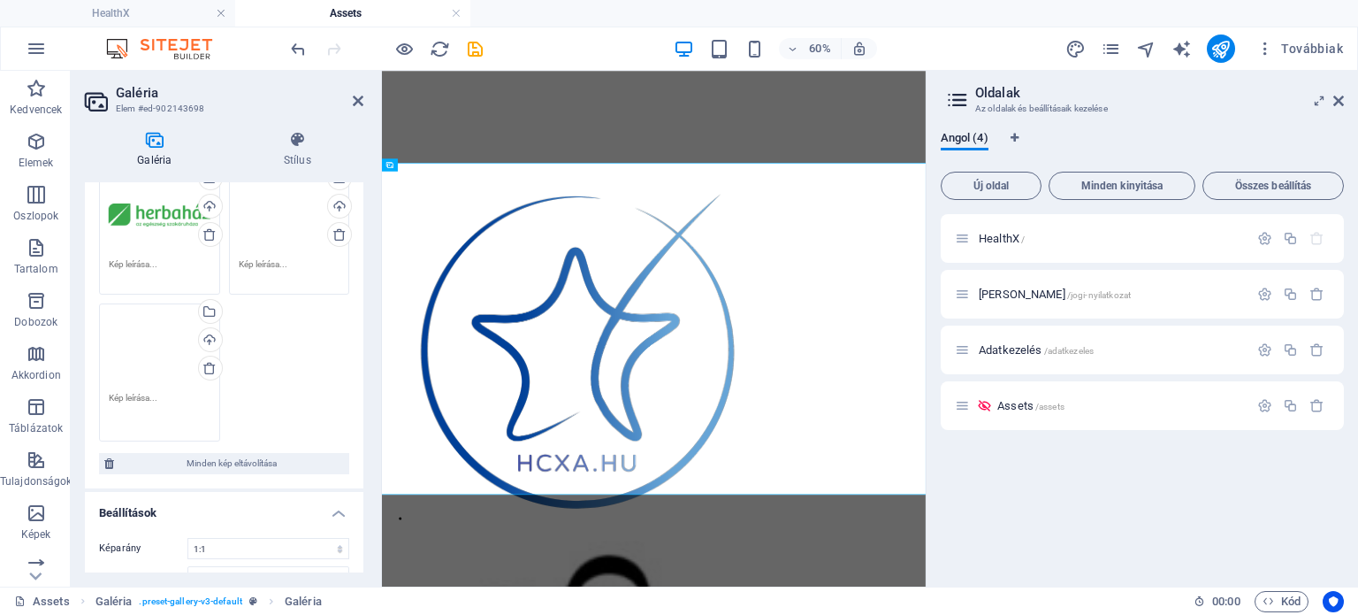
click at [131, 391] on textarea at bounding box center [160, 411] width 102 height 40
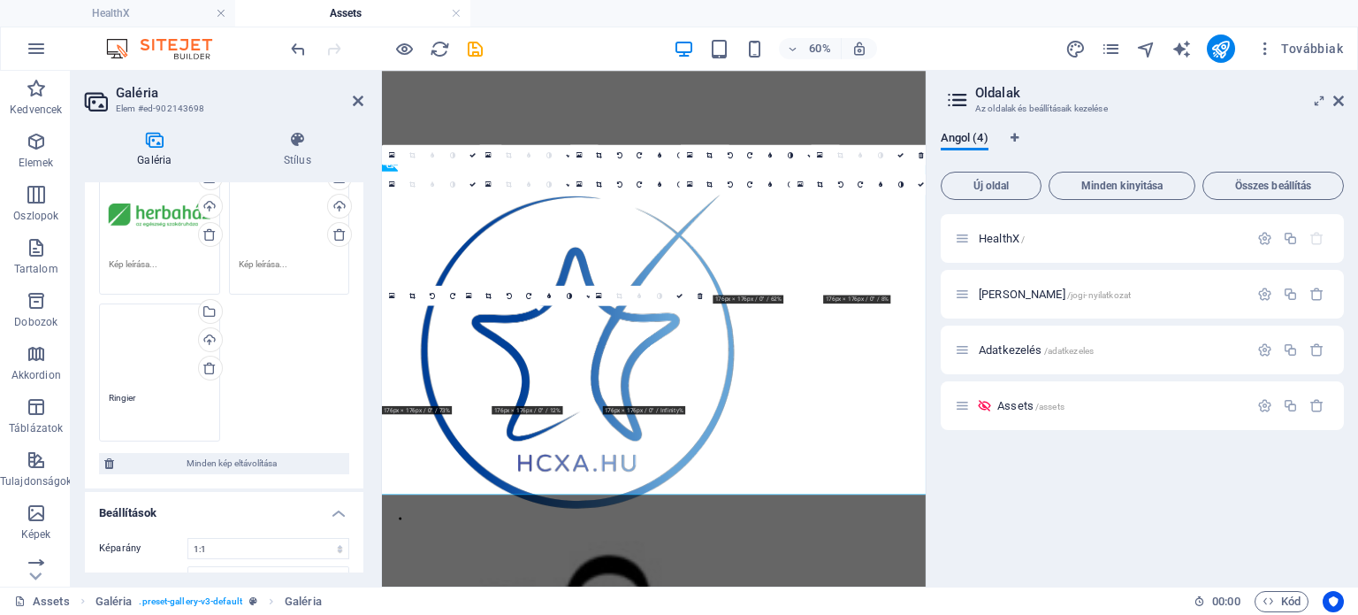
type textarea "Ringier"
click at [0, 0] on div "Húzza ide a fájlokat, kattintson a fájlok kiválasztásához, vagy válasszon fájlo…" at bounding box center [0, 0] width 0 height 0
click at [276, 216] on div "Húzza ide a fájlokat, kattintson a fájlok kiválasztásához, vagy válasszon fájlo…" at bounding box center [290, 215] width 102 height 71
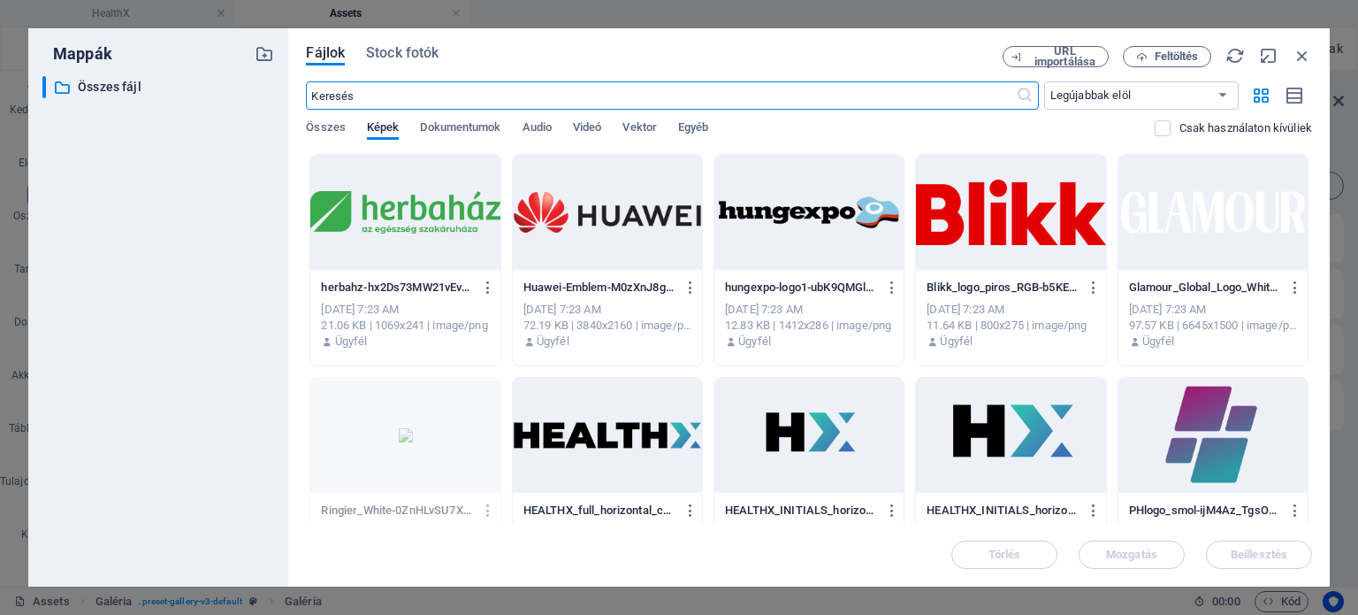
scroll to position [0, 0]
click at [1304, 46] on icon "button" at bounding box center [1302, 55] width 19 height 19
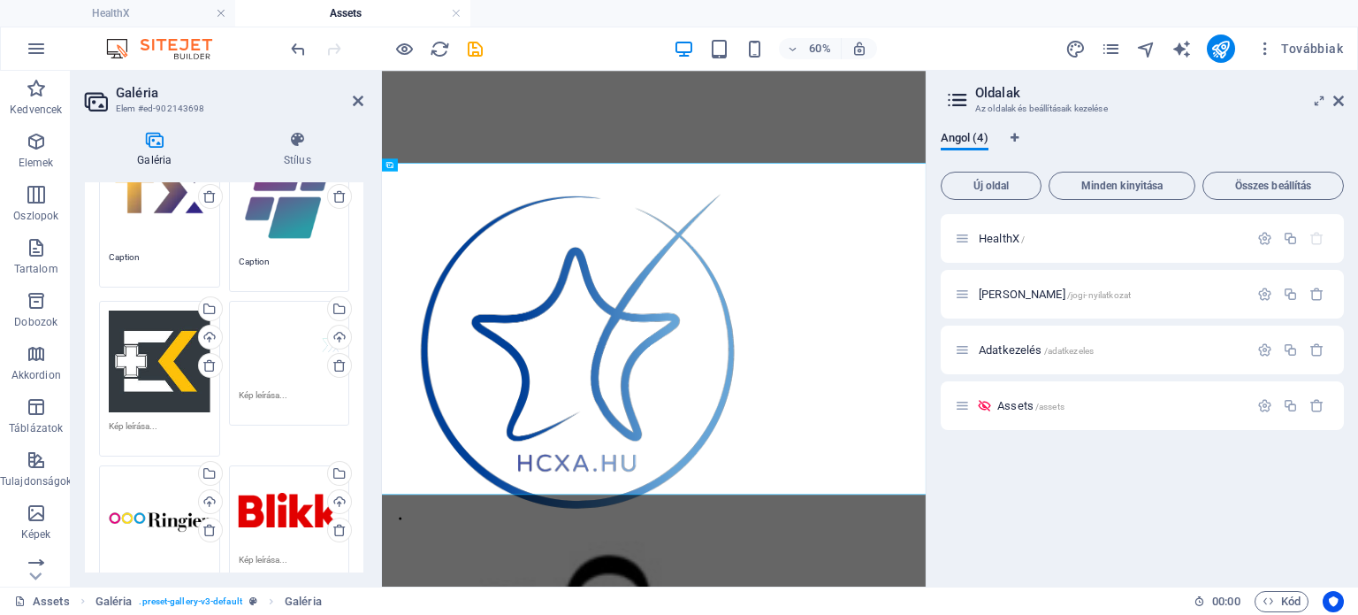
scroll to position [341, 0]
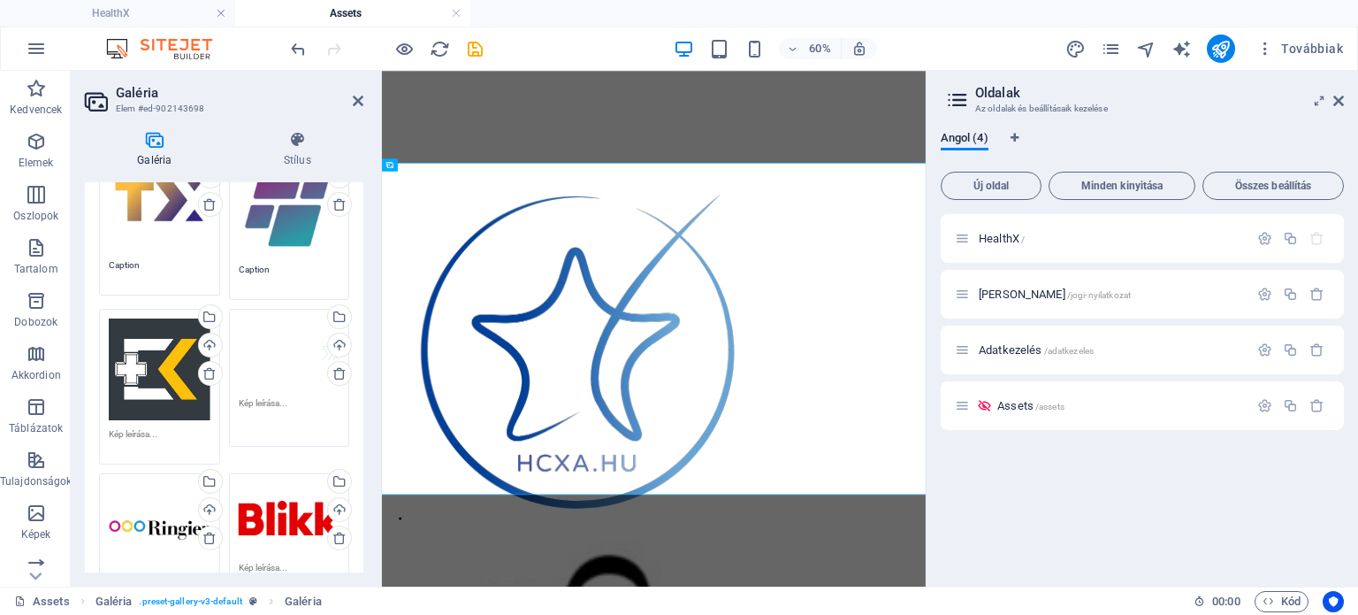
click at [262, 399] on textarea at bounding box center [290, 416] width 102 height 40
type textarea "HealthX_hosszu"
click at [277, 263] on textarea "Caption" at bounding box center [290, 276] width 102 height 27
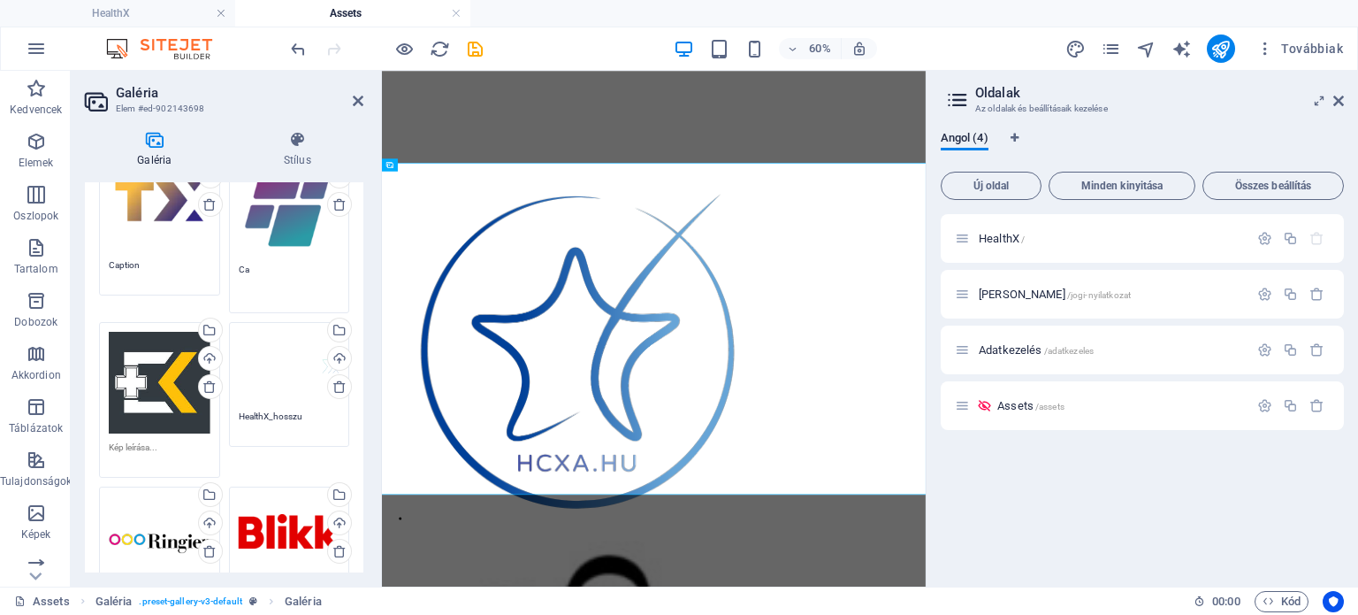
type textarea "C"
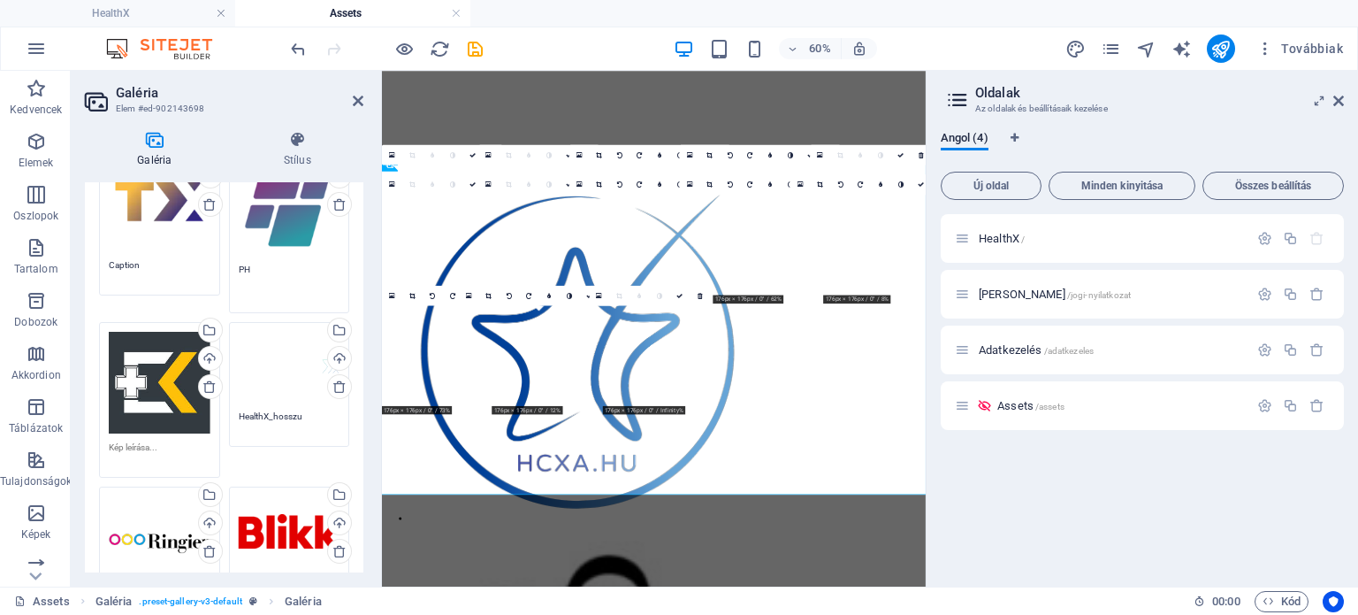
type textarea "PH"
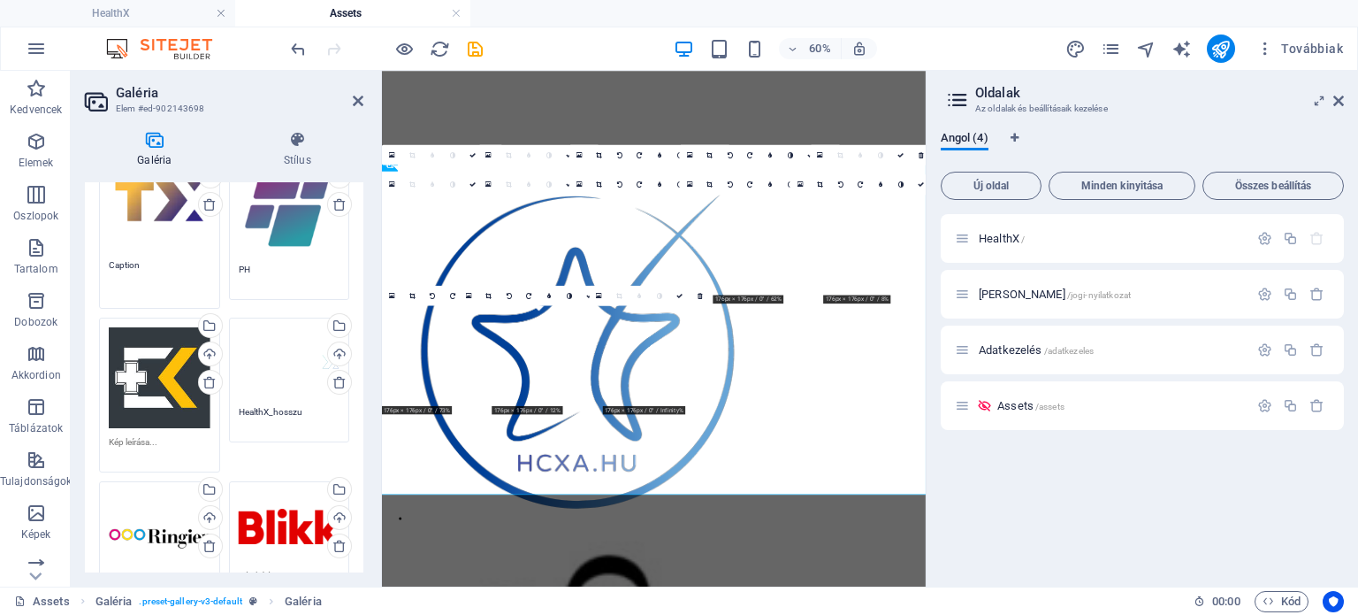
drag, startPoint x: 148, startPoint y: 264, endPoint x: 92, endPoint y: 256, distance: 56.2
click at [0, 0] on div "Húzza ide a fájlokat, kattintson a fájlok kiválasztásához, vagy válasszon fájlo…" at bounding box center [0, 0] width 0 height 0
type textarea "[GEOGRAPHIC_DATA]"
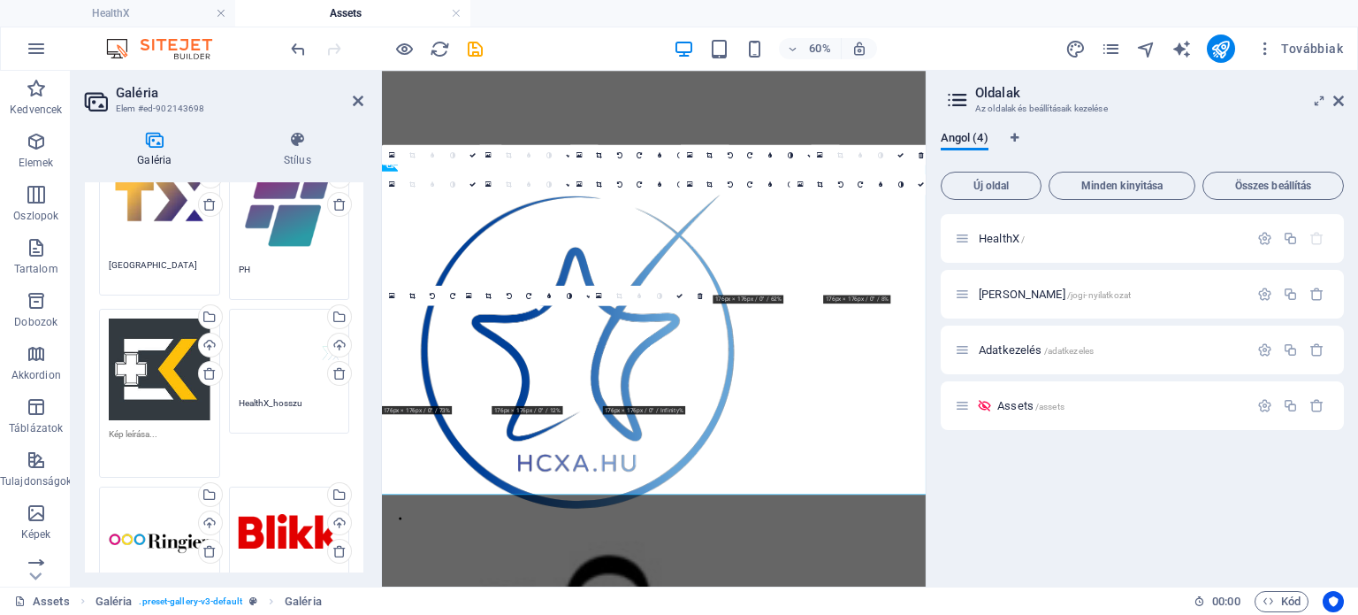
click at [0, 0] on textarea at bounding box center [0, 0] width 0 height 0
type textarea "Egészségkalauz"
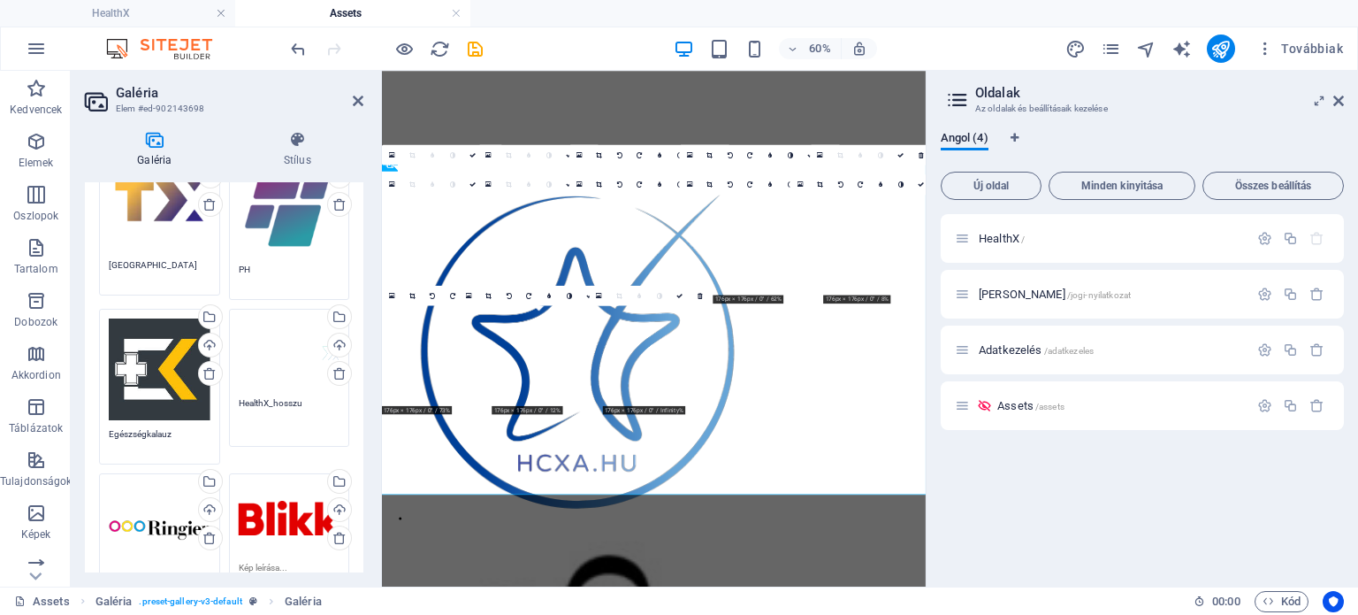
drag, startPoint x: 265, startPoint y: 396, endPoint x: 315, endPoint y: 395, distance: 49.5
click at [315, 396] on textarea "HealthX_hosszu" at bounding box center [290, 416] width 102 height 40
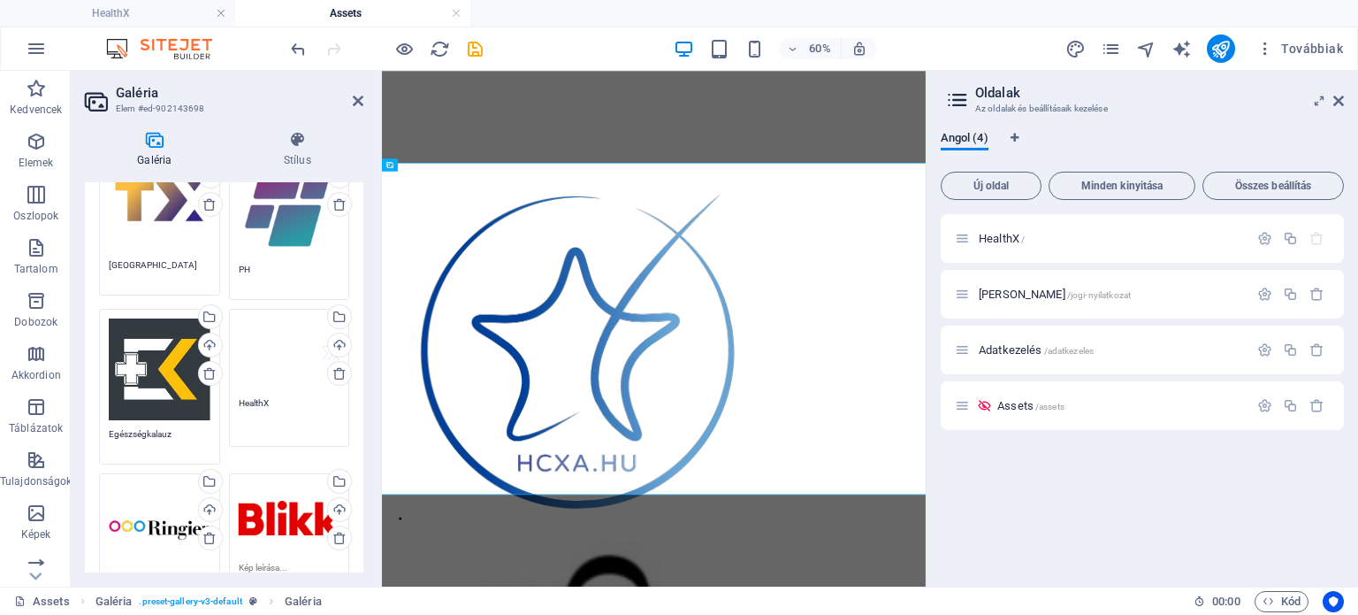
type textarea "HealthX"
drag, startPoint x: 363, startPoint y: 332, endPoint x: 363, endPoint y: 388, distance: 56.6
click at [0, 0] on div "Galéria Stílus Image Húzza ide a fájlokat, kattintson a fájlok kiválasztásához,…" at bounding box center [0, 0] width 0 height 0
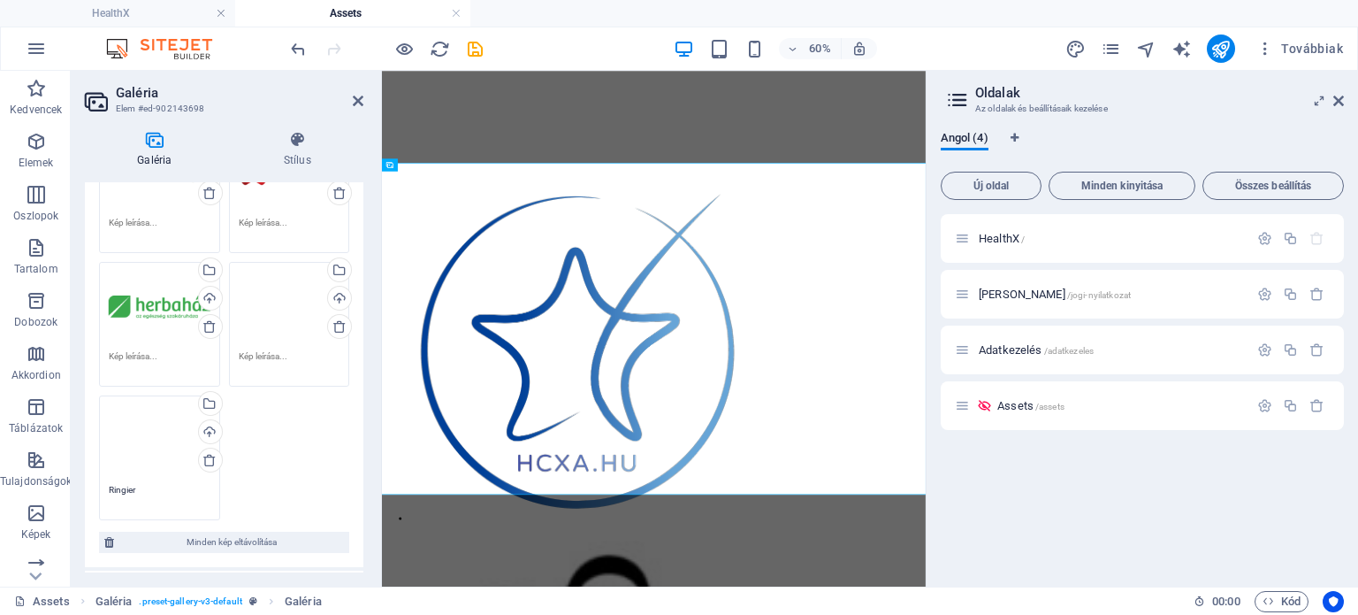
scroll to position [859, 0]
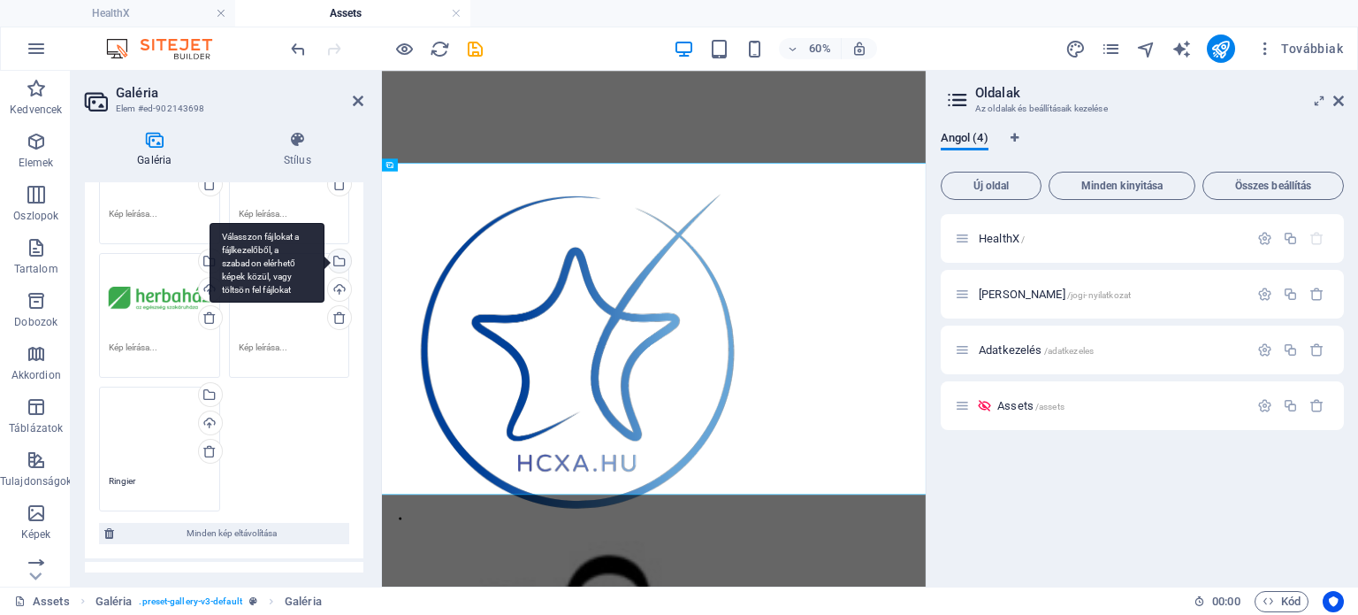
click at [336, 249] on div "Válasszon fájlokat a fájlkezelőből, a szabadon elérhető képek közül, vagy tölts…" at bounding box center [338, 262] width 27 height 27
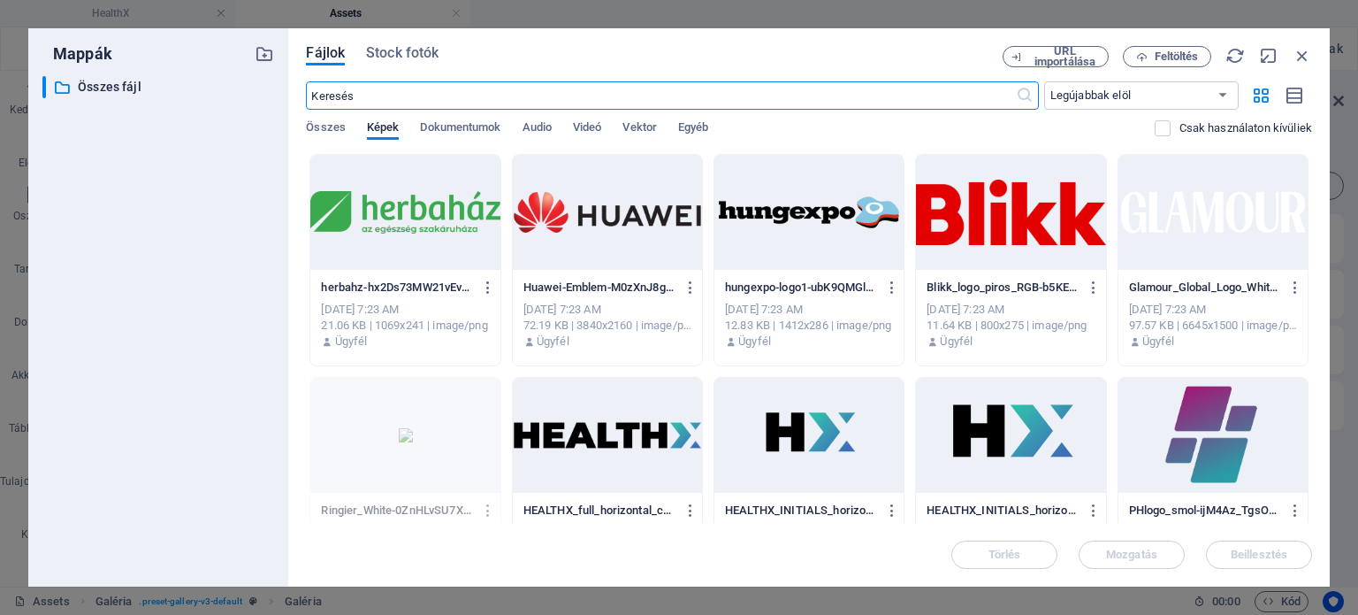
scroll to position [0, 0]
click at [1249, 233] on div at bounding box center [1213, 212] width 189 height 115
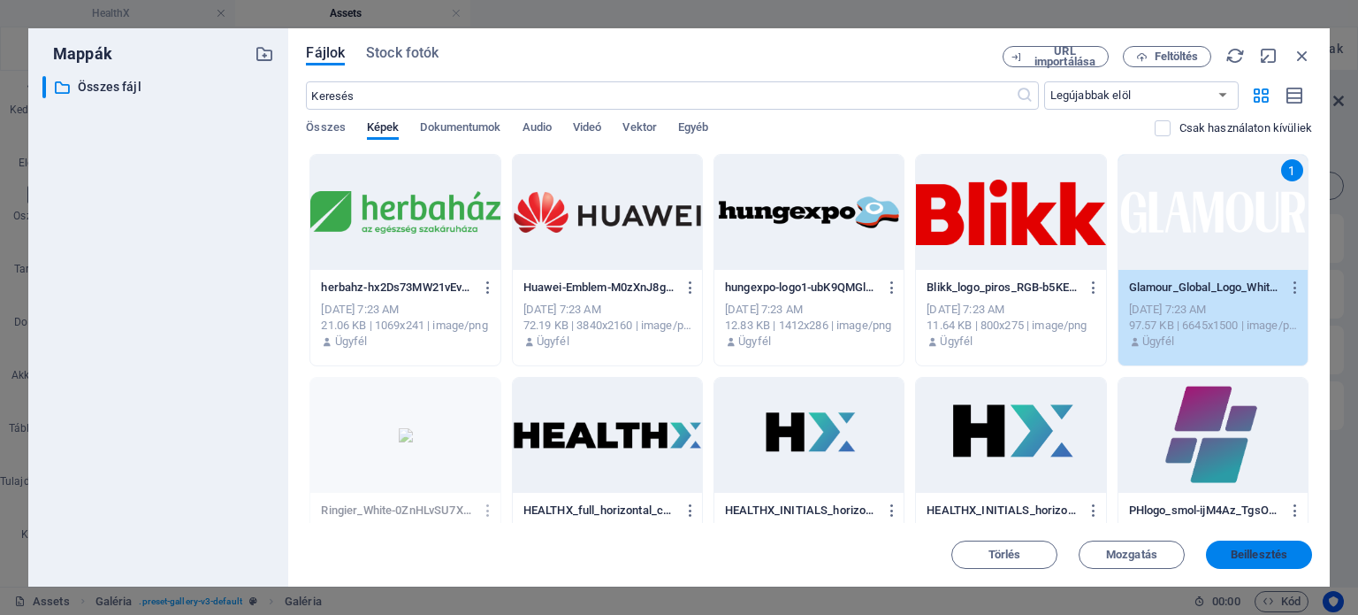
click at [1235, 554] on span "Beillesztés" at bounding box center [1259, 554] width 57 height 11
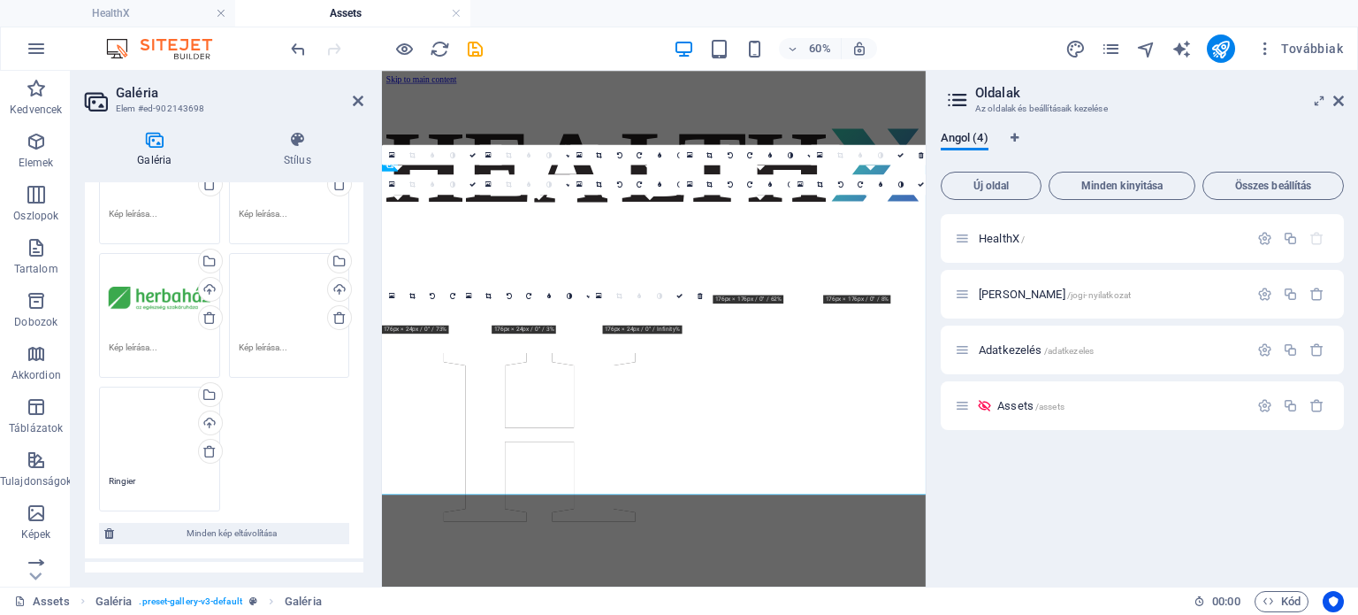
scroll to position [2512, 0]
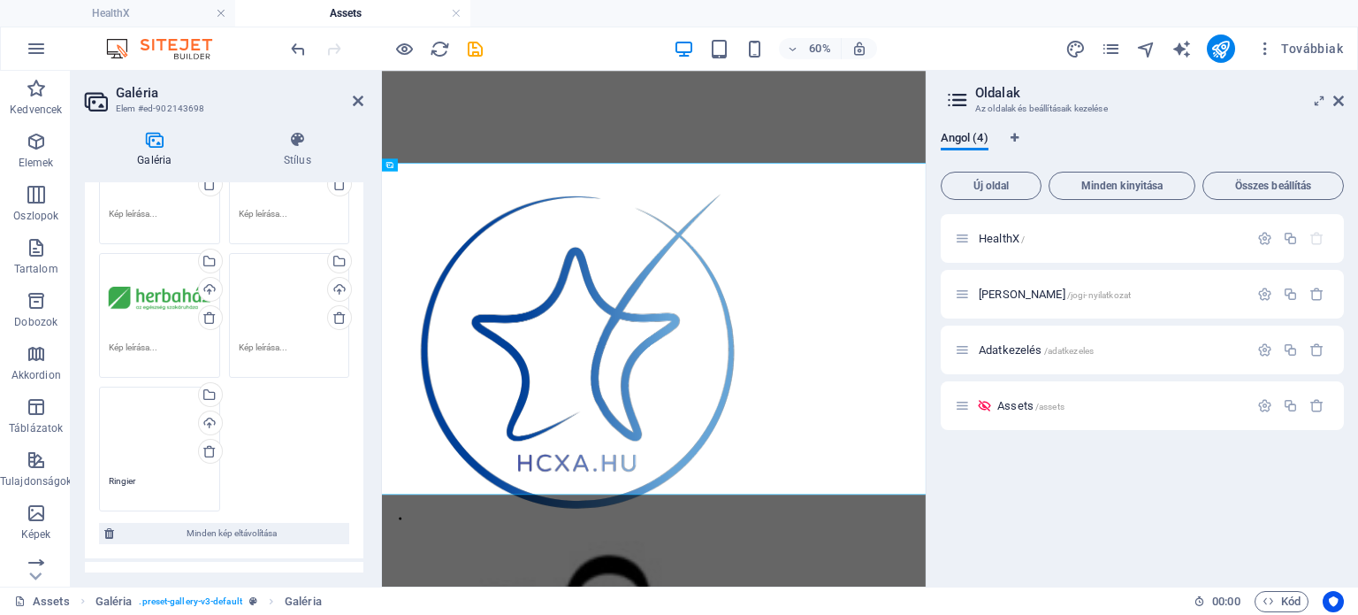
click at [279, 340] on textarea at bounding box center [290, 353] width 102 height 27
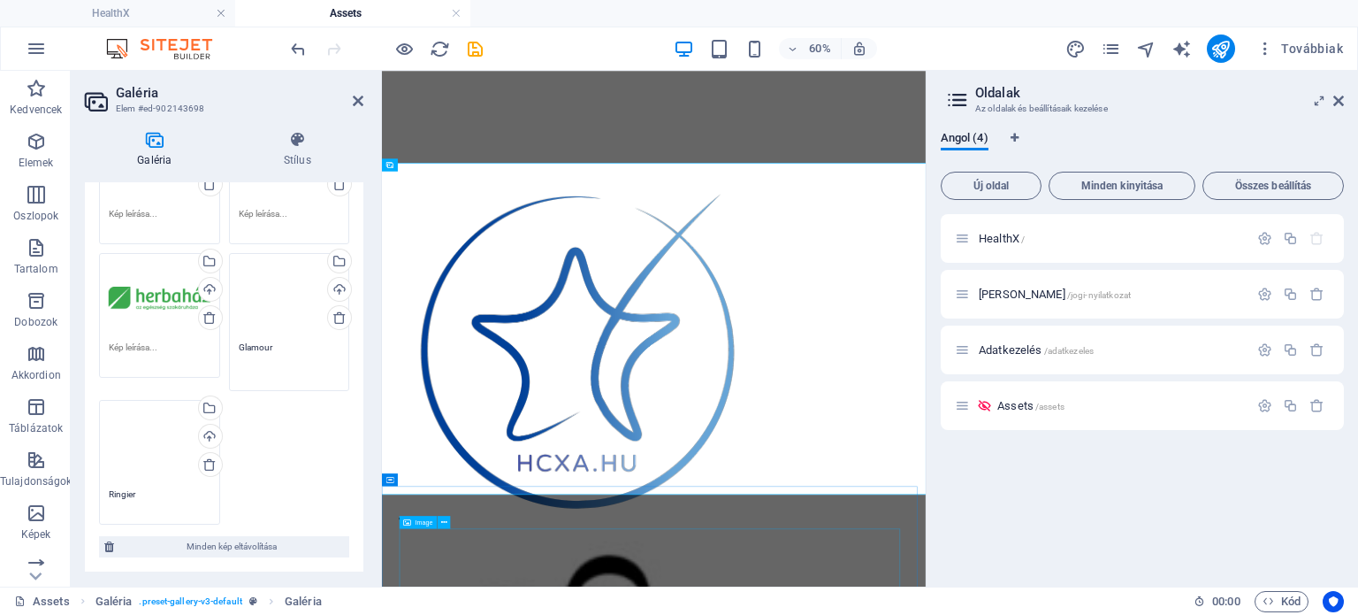
type textarea "Glamour"
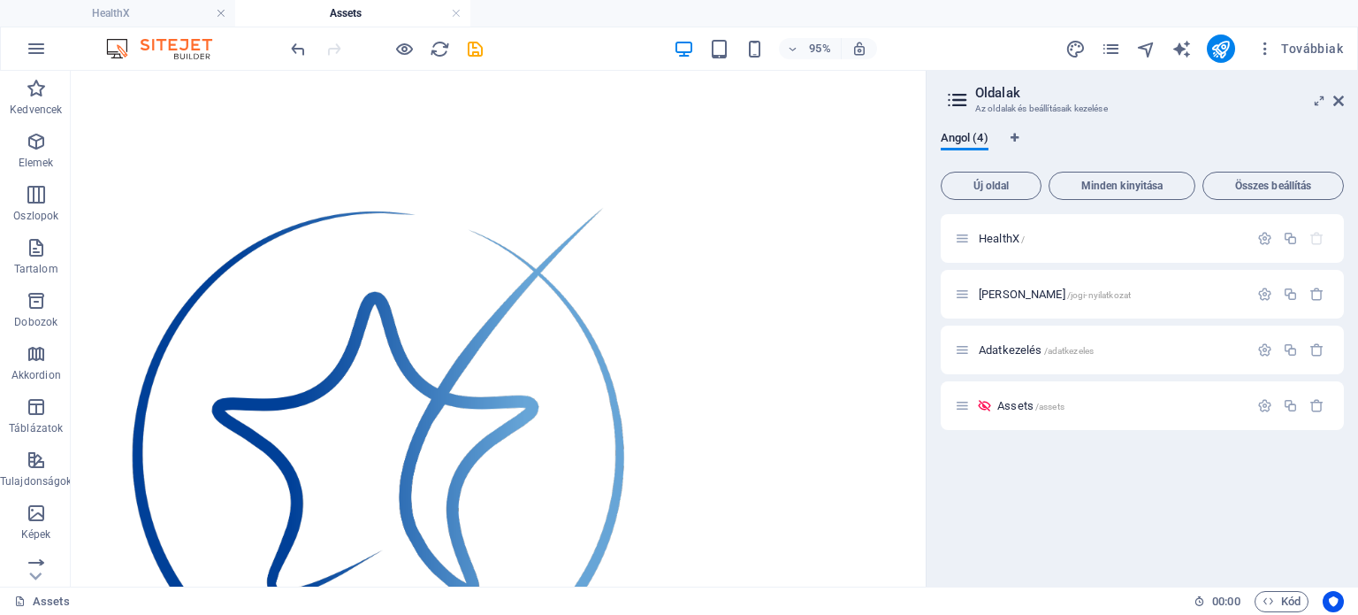
scroll to position [2551, 0]
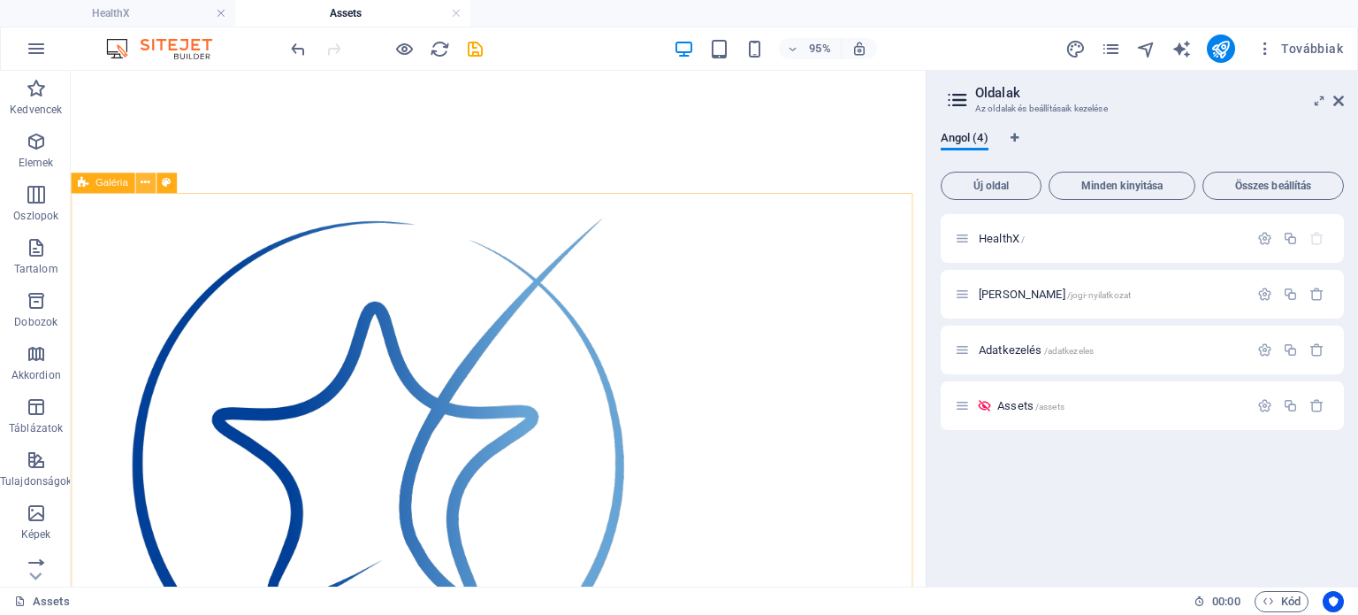
click at [0, 0] on icon at bounding box center [0, 0] width 0 height 0
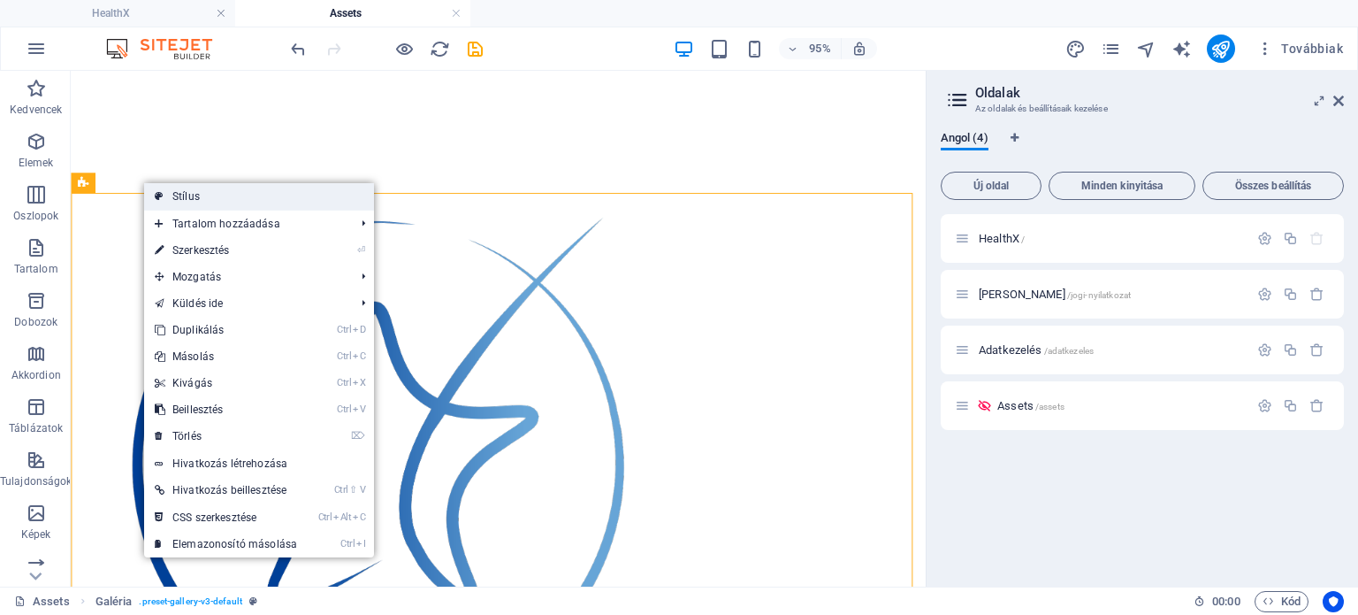
click at [206, 191] on link "Stílus" at bounding box center [259, 196] width 230 height 27
select select "rem"
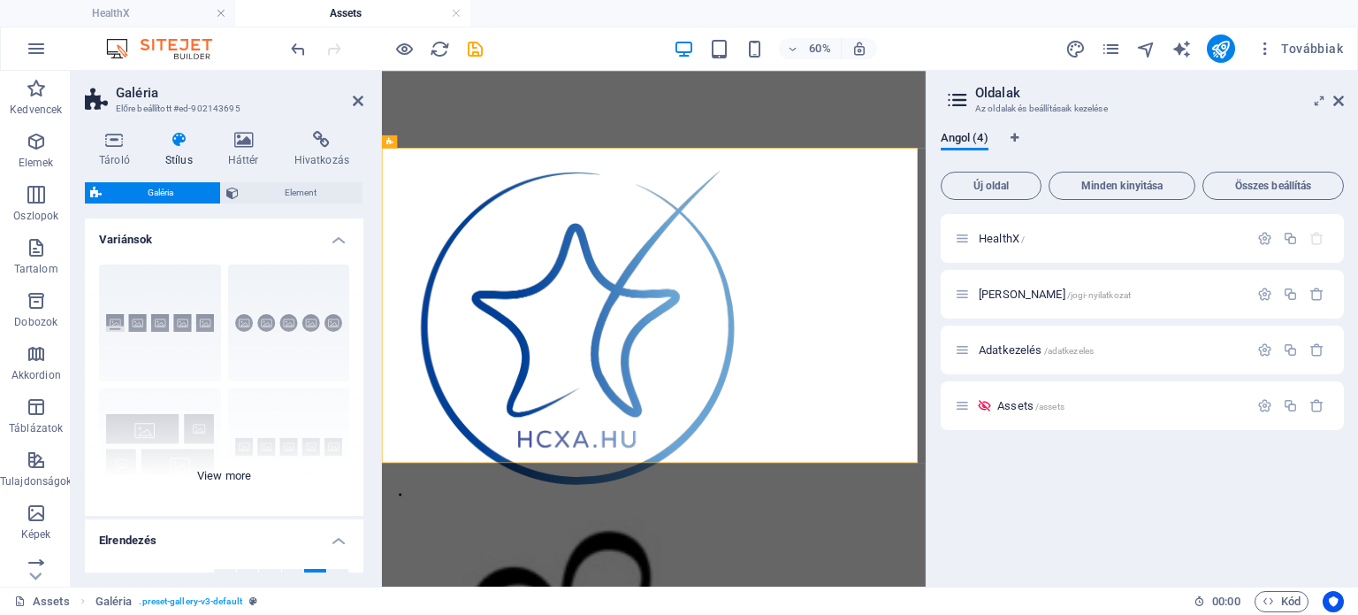
click at [143, 431] on div "Feliratok Kör [PERSON_NAME] Alapértelmezett Rács Eltolásos rács" at bounding box center [224, 382] width 279 height 265
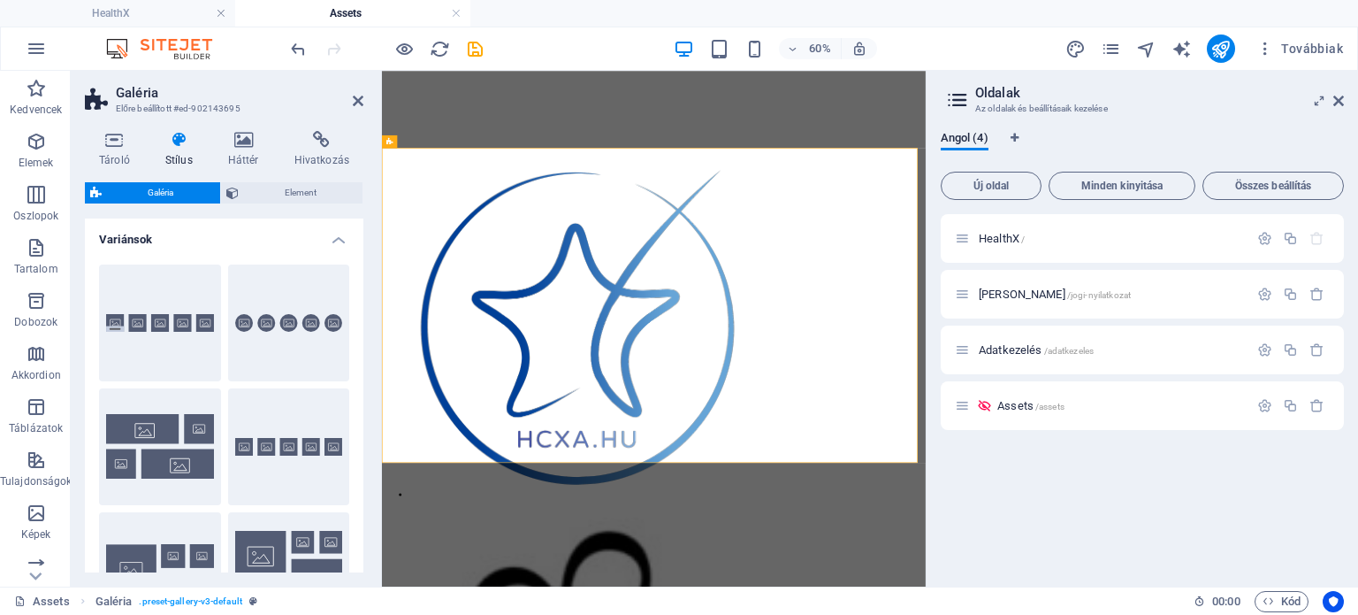
click at [143, 431] on button "Kollázs" at bounding box center [160, 446] width 122 height 117
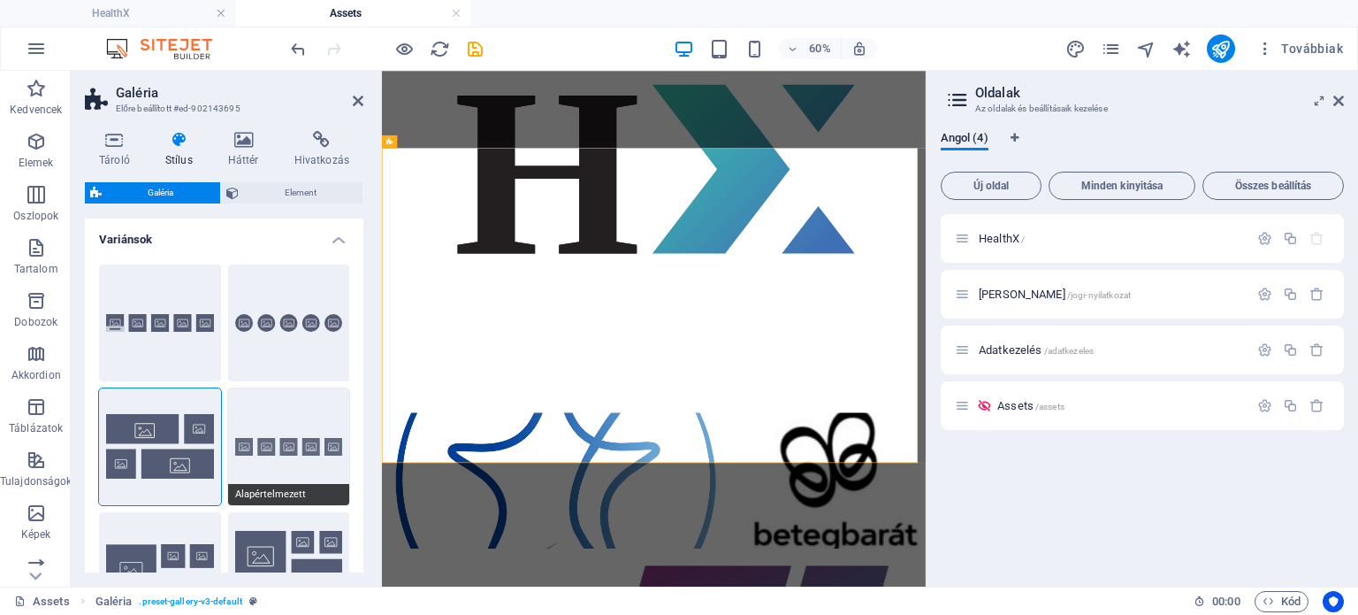
click at [263, 434] on button "Alapértelmezett" at bounding box center [289, 446] width 122 height 117
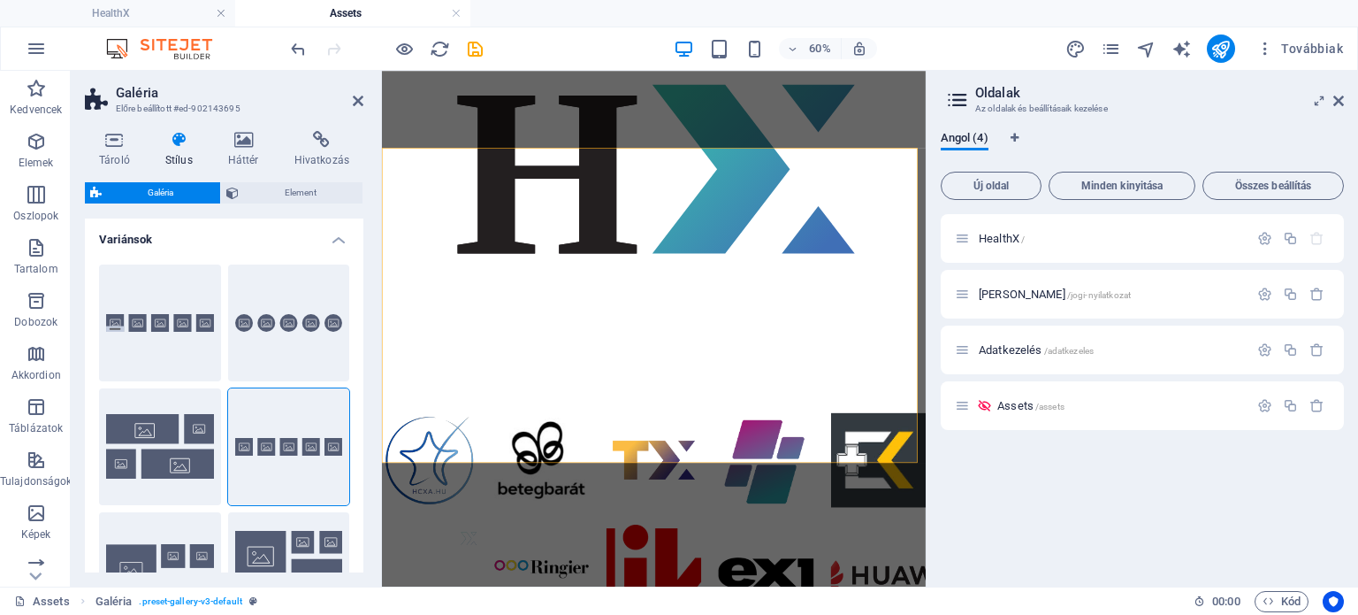
drag, startPoint x: 358, startPoint y: 278, endPoint x: 360, endPoint y: 341, distance: 63.7
click at [360, 341] on div "Variánsok Feliratok Kör Kollázs Alapértelmezett Rács Eltolásos rács Elrendezés …" at bounding box center [224, 395] width 279 height 354
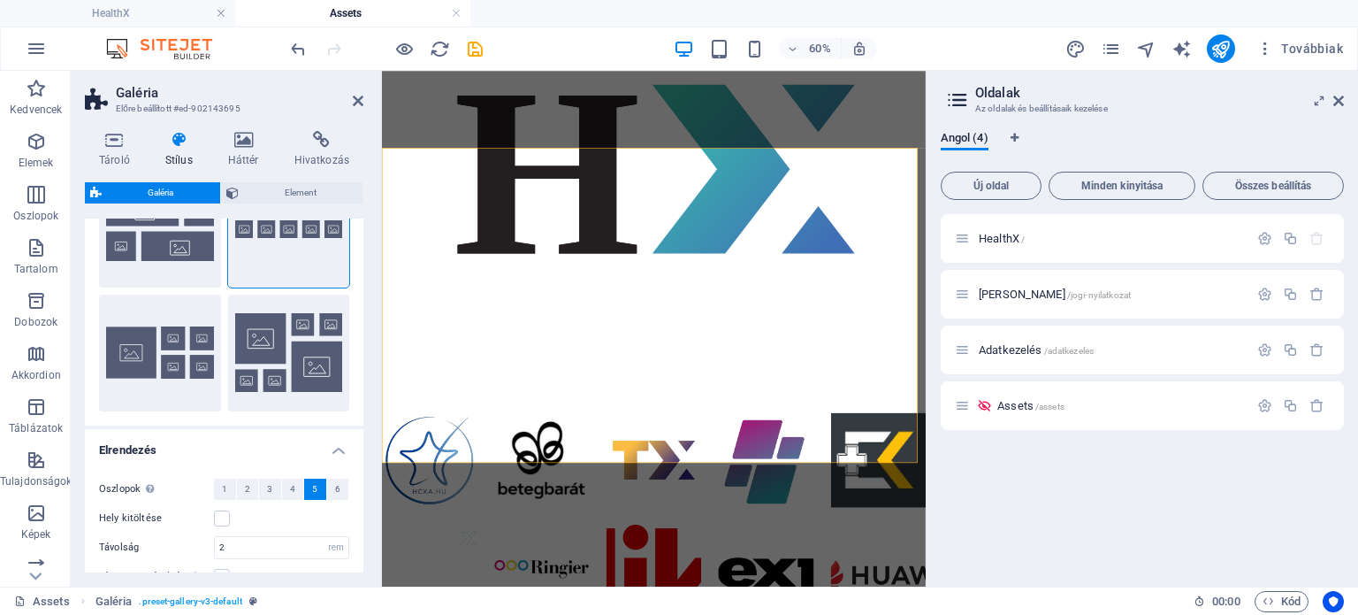
scroll to position [223, 0]
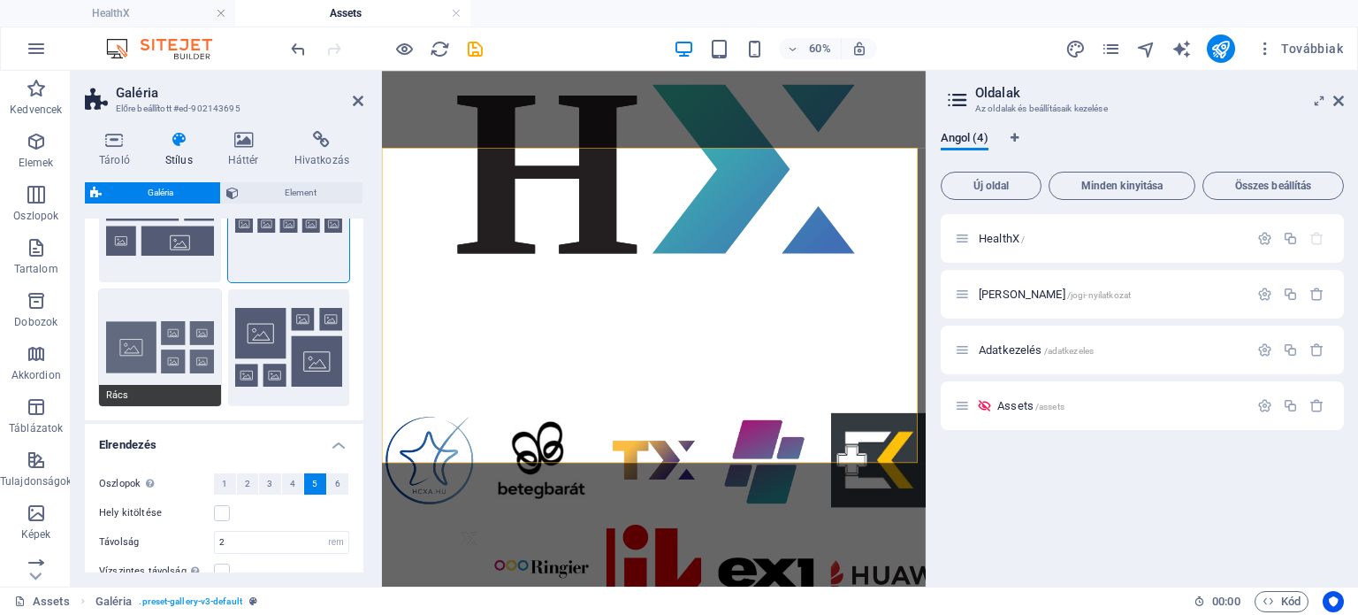
click at [137, 334] on button "Rács" at bounding box center [160, 347] width 122 height 117
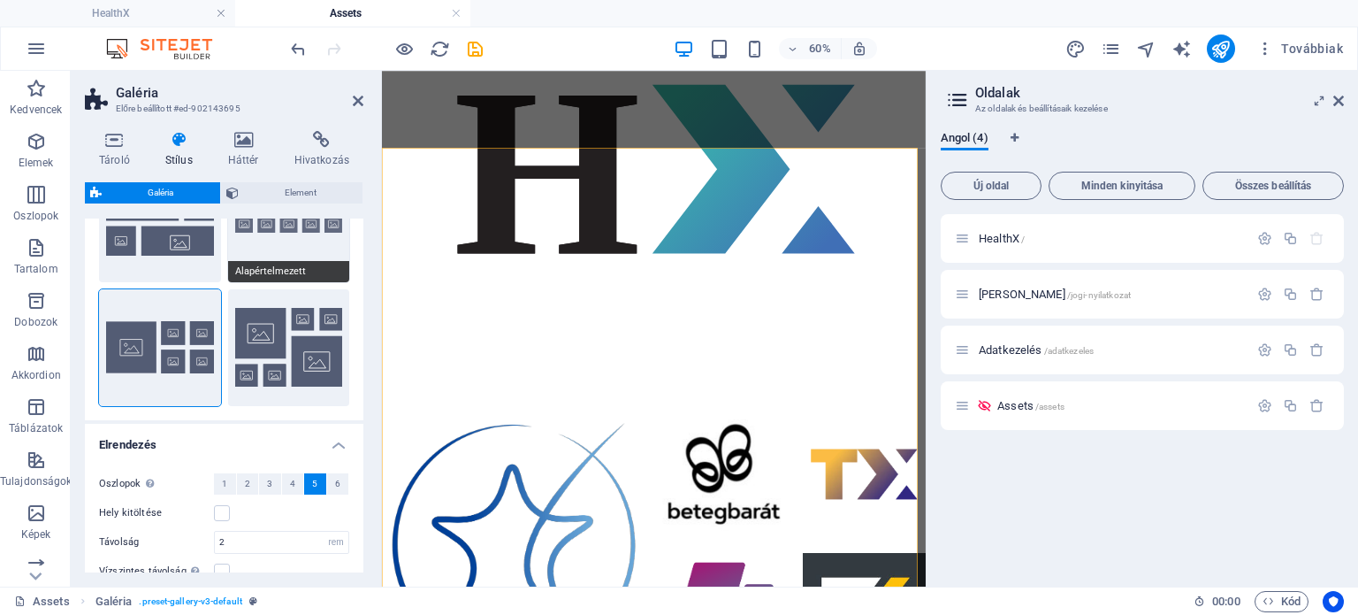
click at [283, 232] on button "Alapértelmezett" at bounding box center [289, 223] width 122 height 117
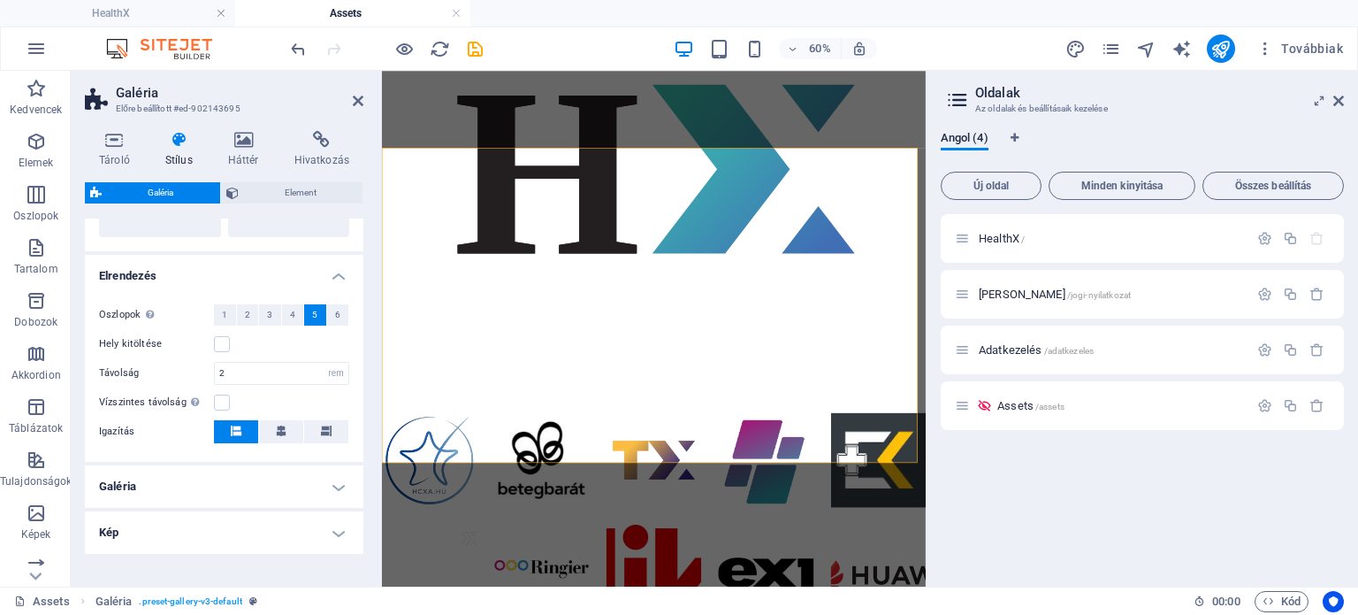
scroll to position [406, 0]
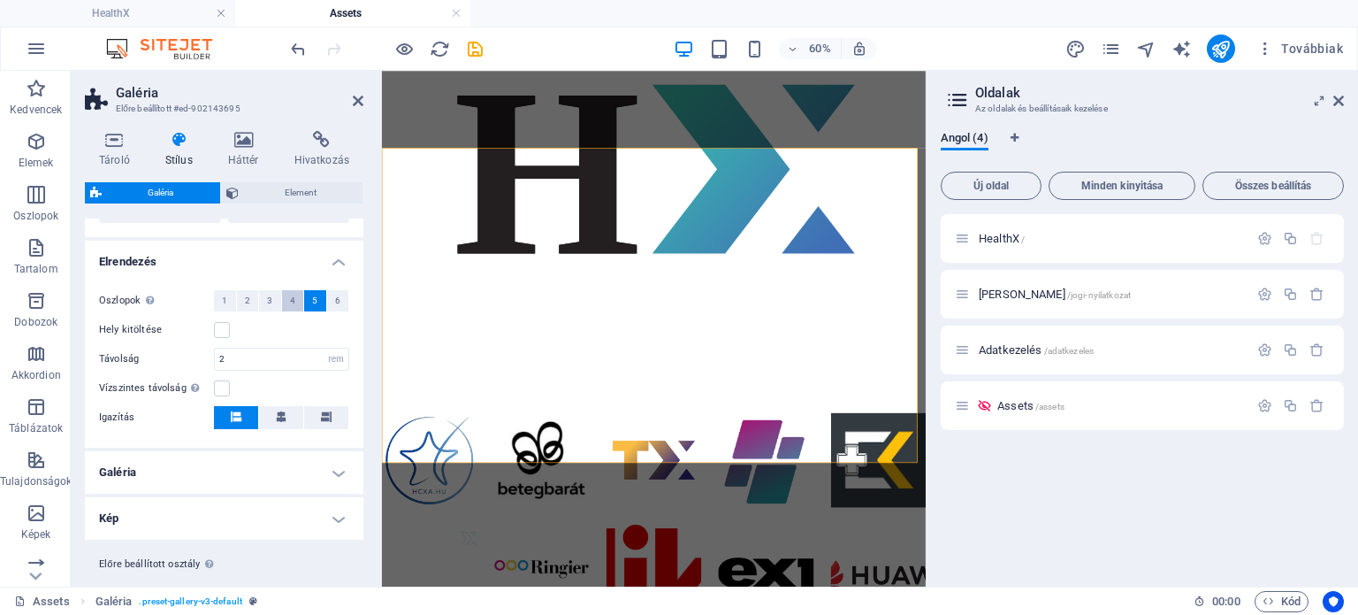
click at [290, 299] on span "4" at bounding box center [292, 300] width 5 height 21
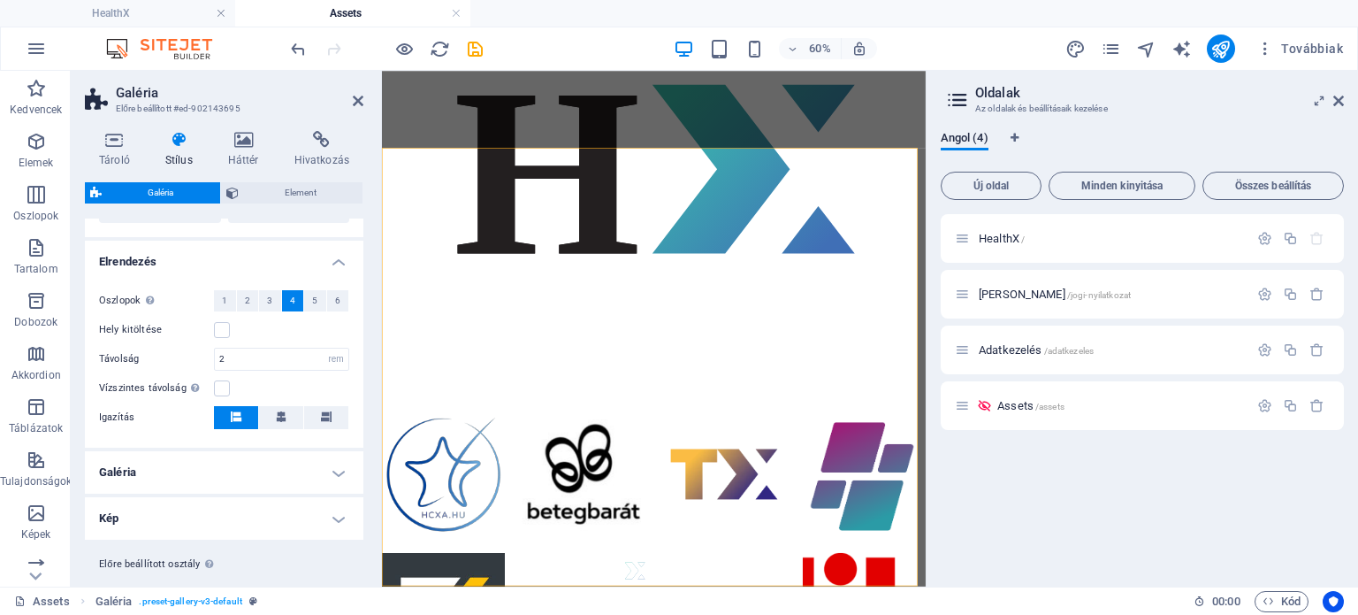
click at [334, 470] on h4 "Galéria" at bounding box center [224, 472] width 279 height 42
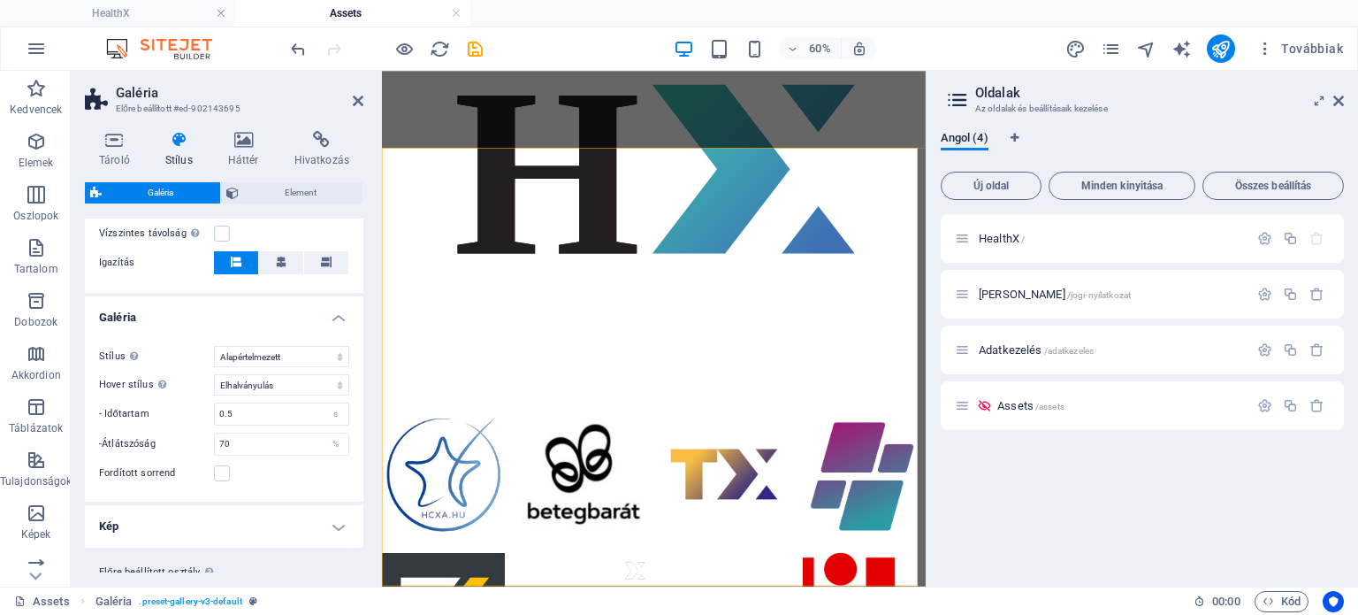
scroll to position [605, 0]
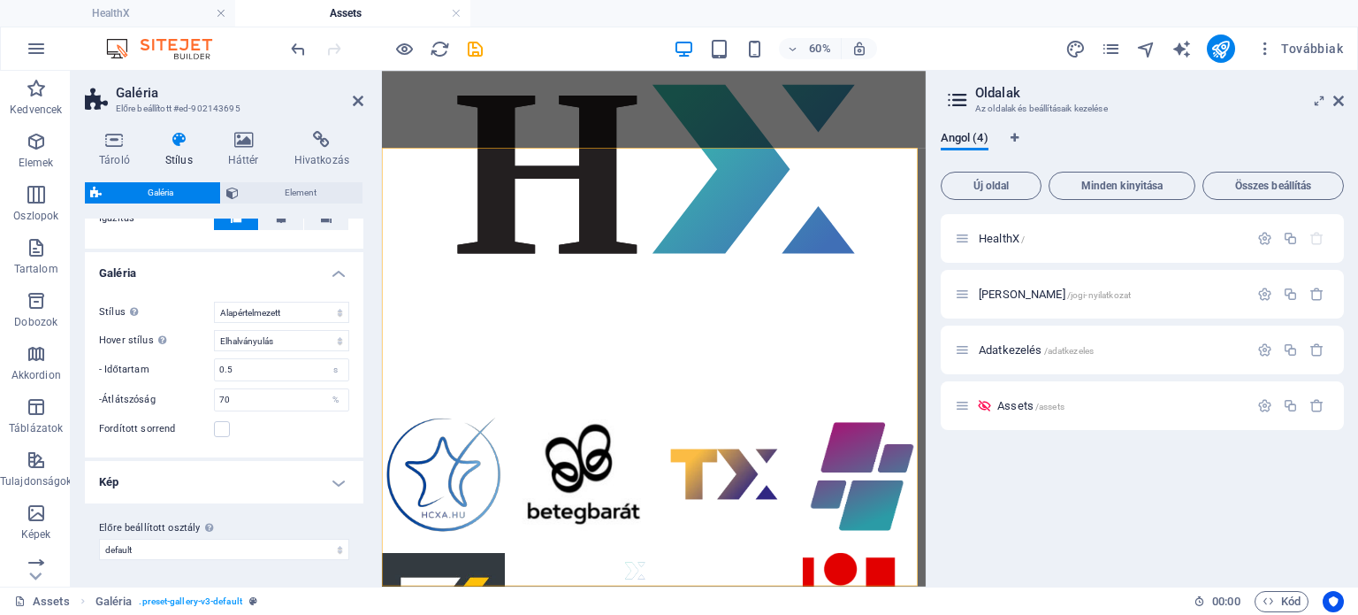
click at [338, 478] on h4 "Kép" at bounding box center [224, 482] width 279 height 42
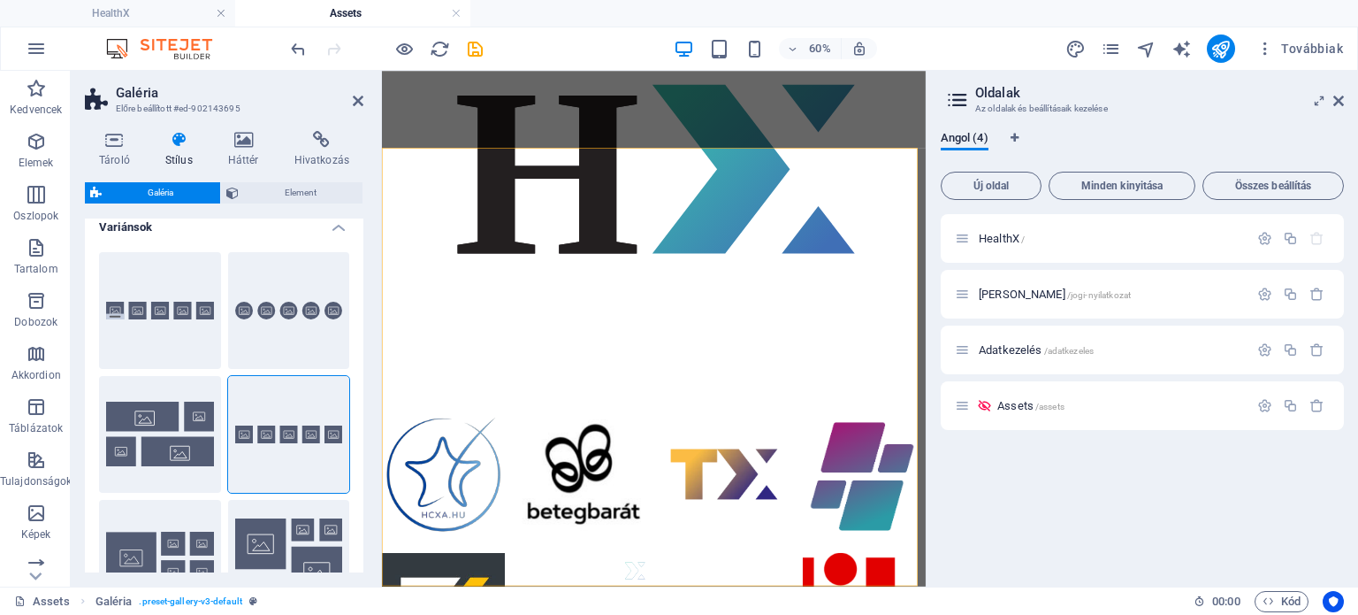
scroll to position [0, 0]
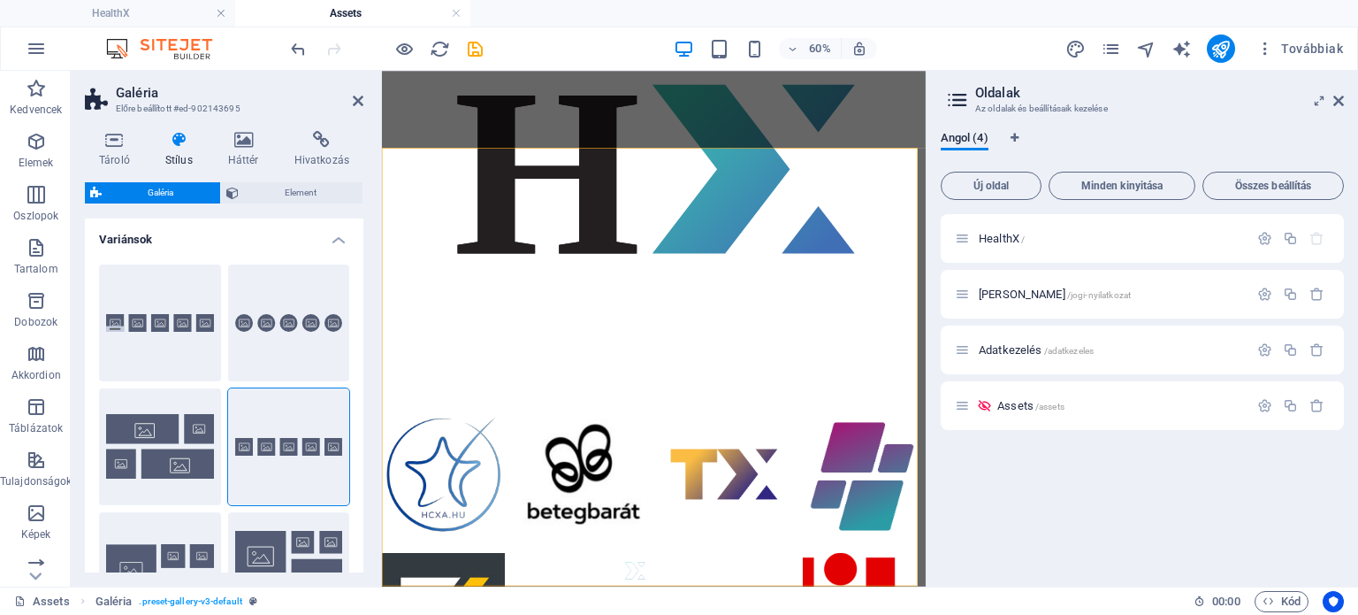
click at [637, 65] on div "60% Továbbiak" at bounding box center [679, 48] width 1357 height 42
click at [476, 42] on icon "save" at bounding box center [475, 49] width 20 height 20
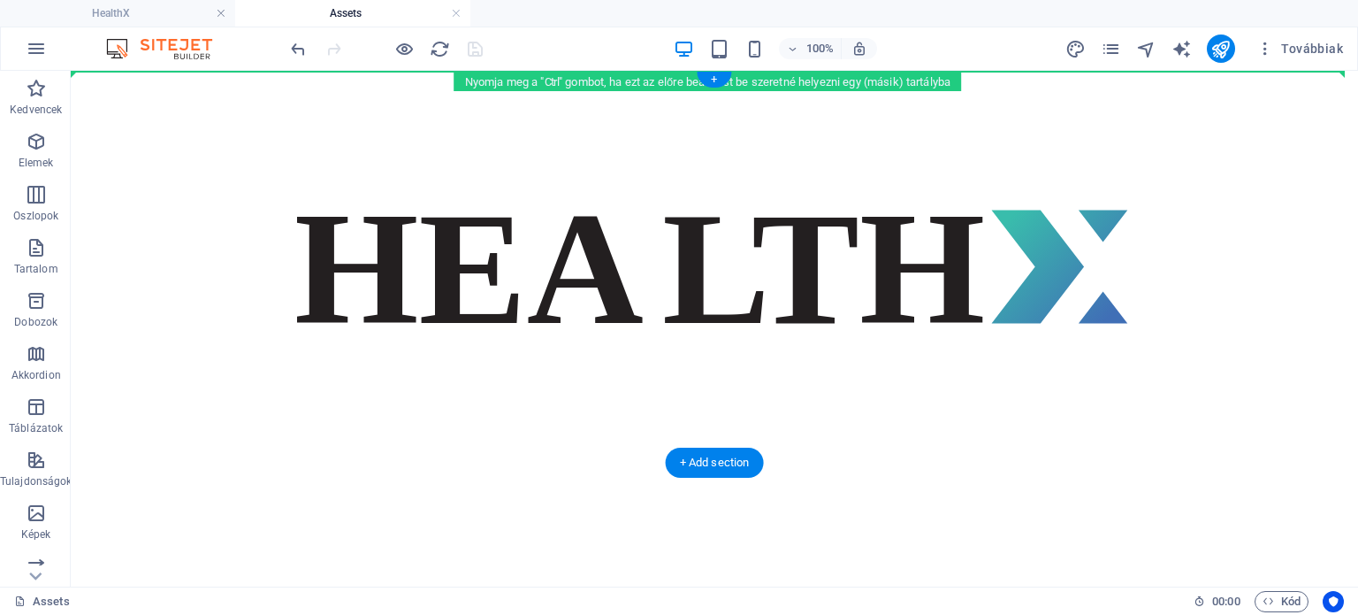
drag, startPoint x: 156, startPoint y: 258, endPoint x: 134, endPoint y: 107, distance: 152.8
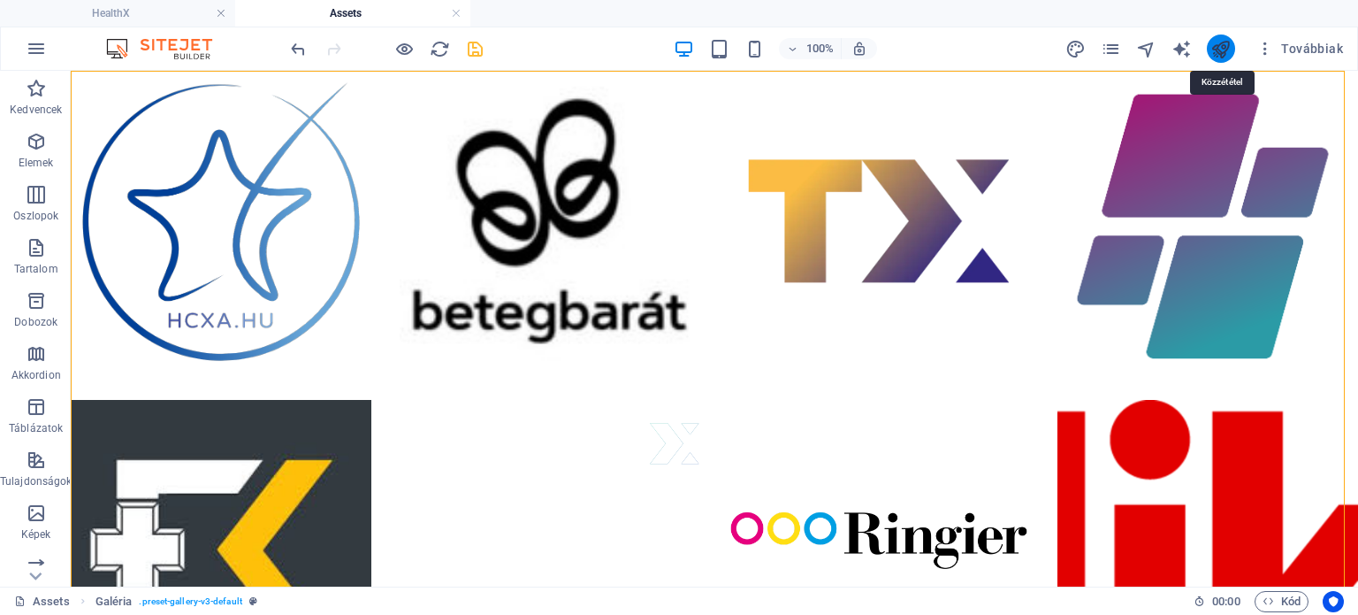
click at [1228, 45] on icon "publish" at bounding box center [1221, 49] width 20 height 20
